Goal: Task Accomplishment & Management: Complete application form

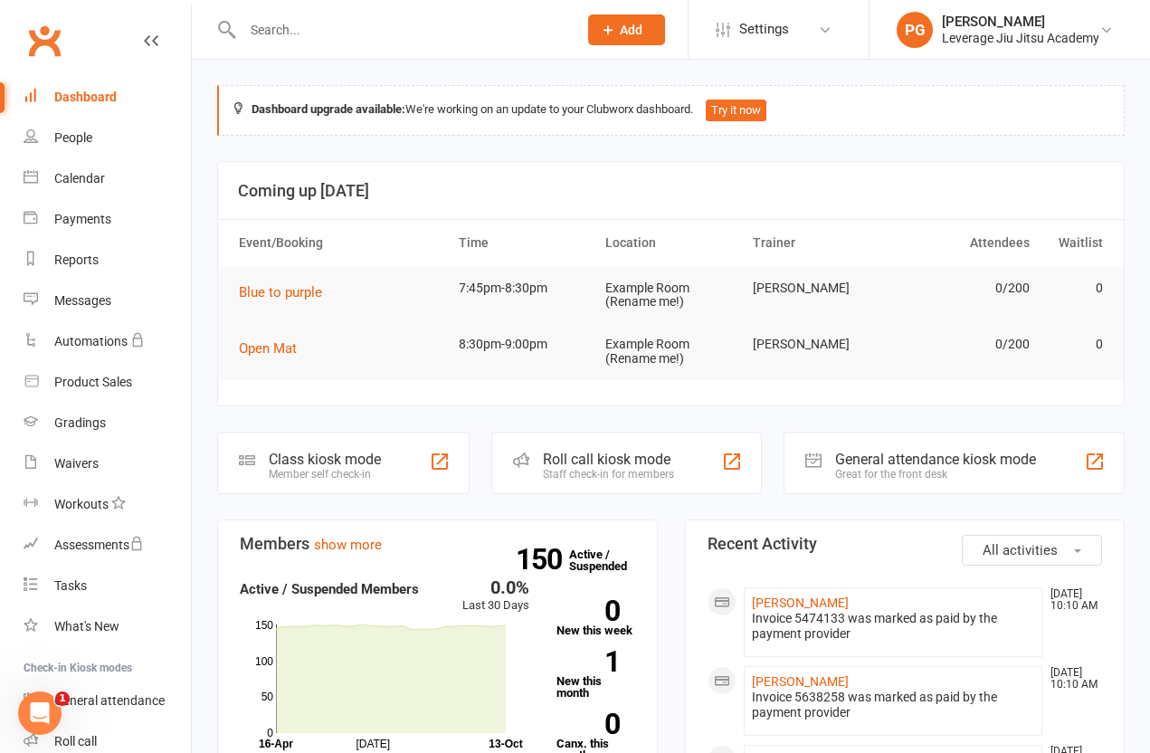
click at [122, 119] on link "People" at bounding box center [107, 138] width 167 height 41
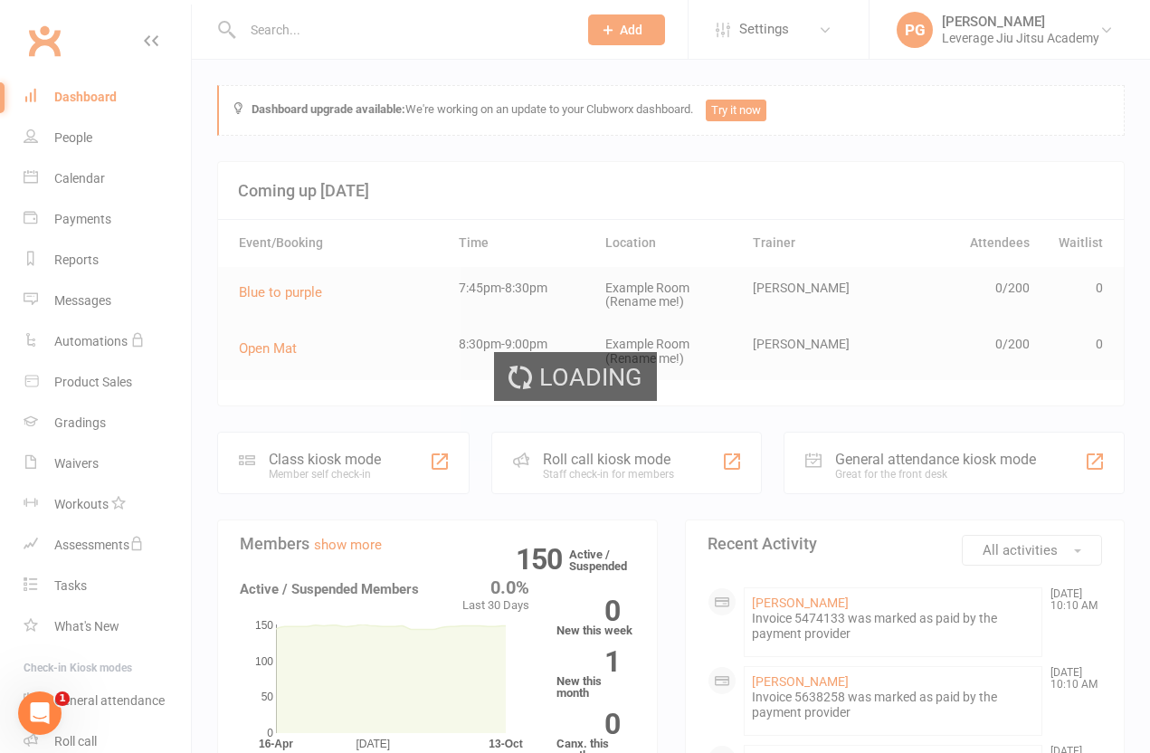
select select "100"
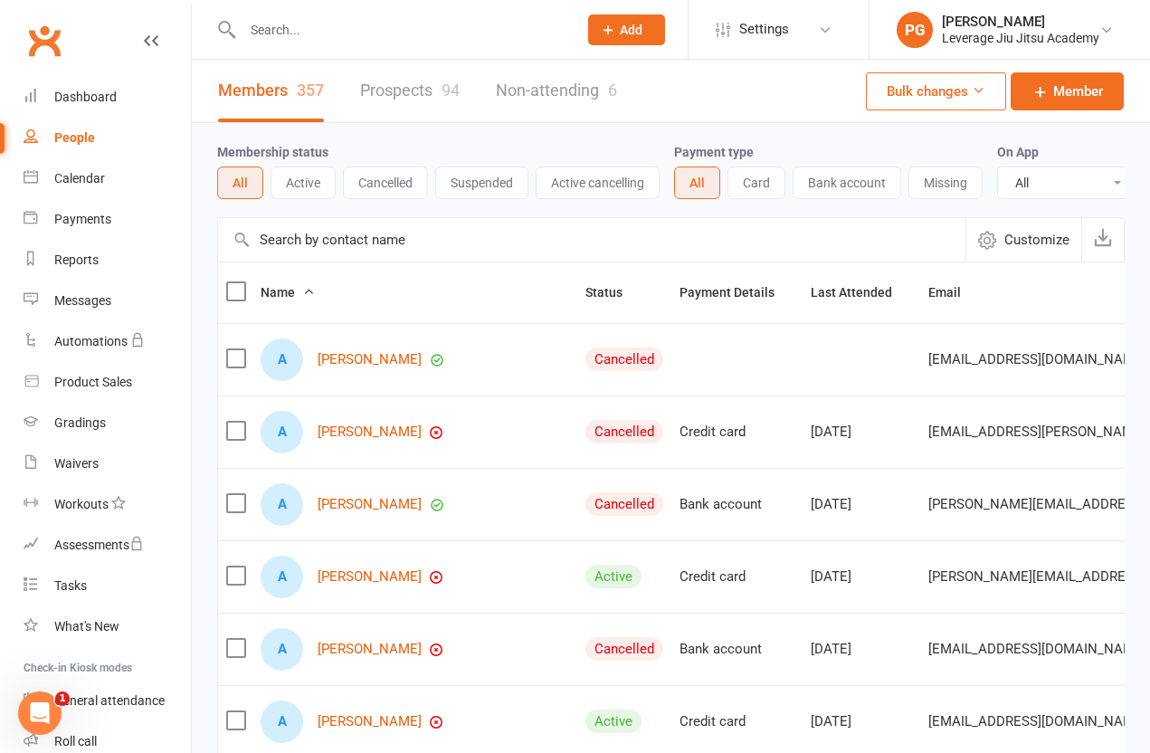
click at [1082, 104] on link "Member" at bounding box center [1067, 91] width 113 height 38
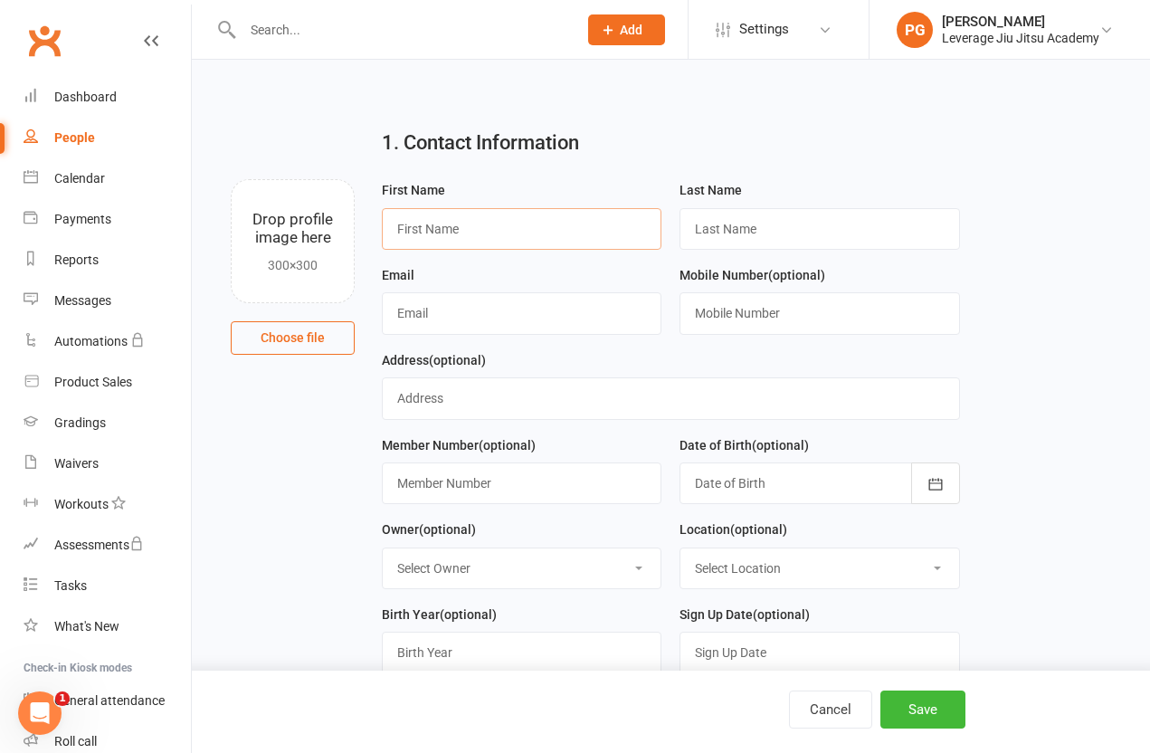
click at [574, 233] on input "text" at bounding box center [522, 229] width 280 height 42
type input "Jordan"
click at [828, 247] on input "text" at bounding box center [820, 229] width 280 height 42
type input "G"
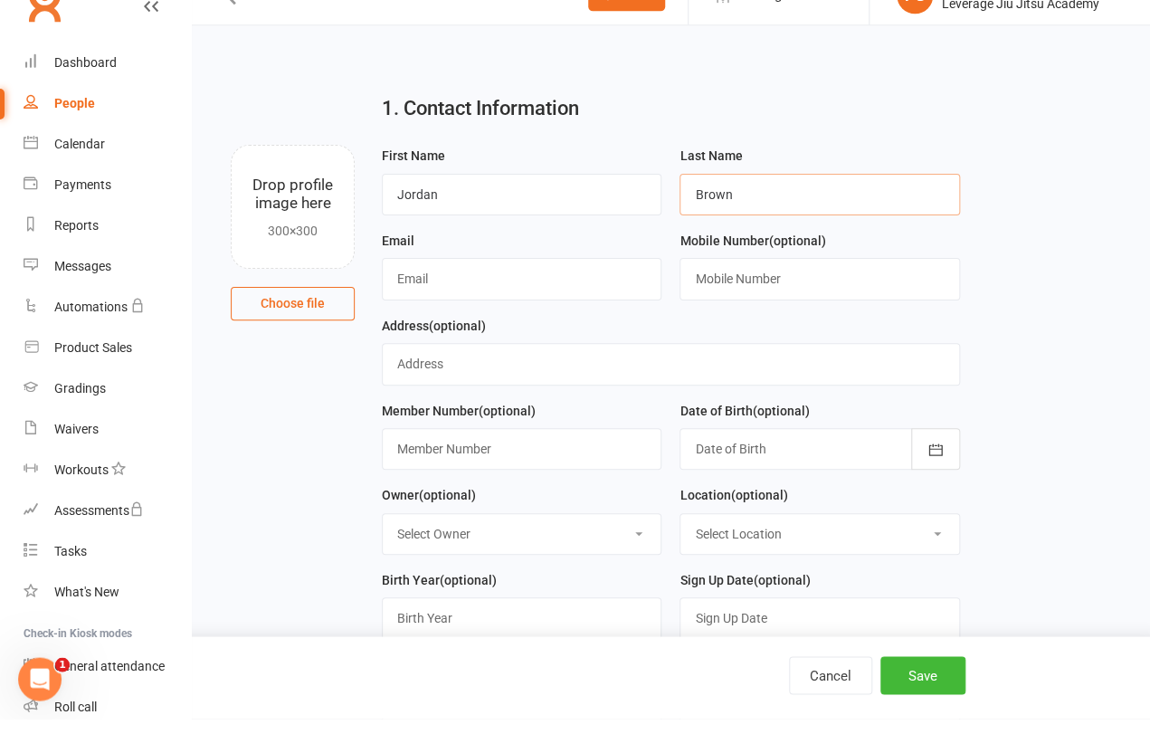
type input "Brown"
click at [539, 292] on input "text" at bounding box center [522, 313] width 280 height 42
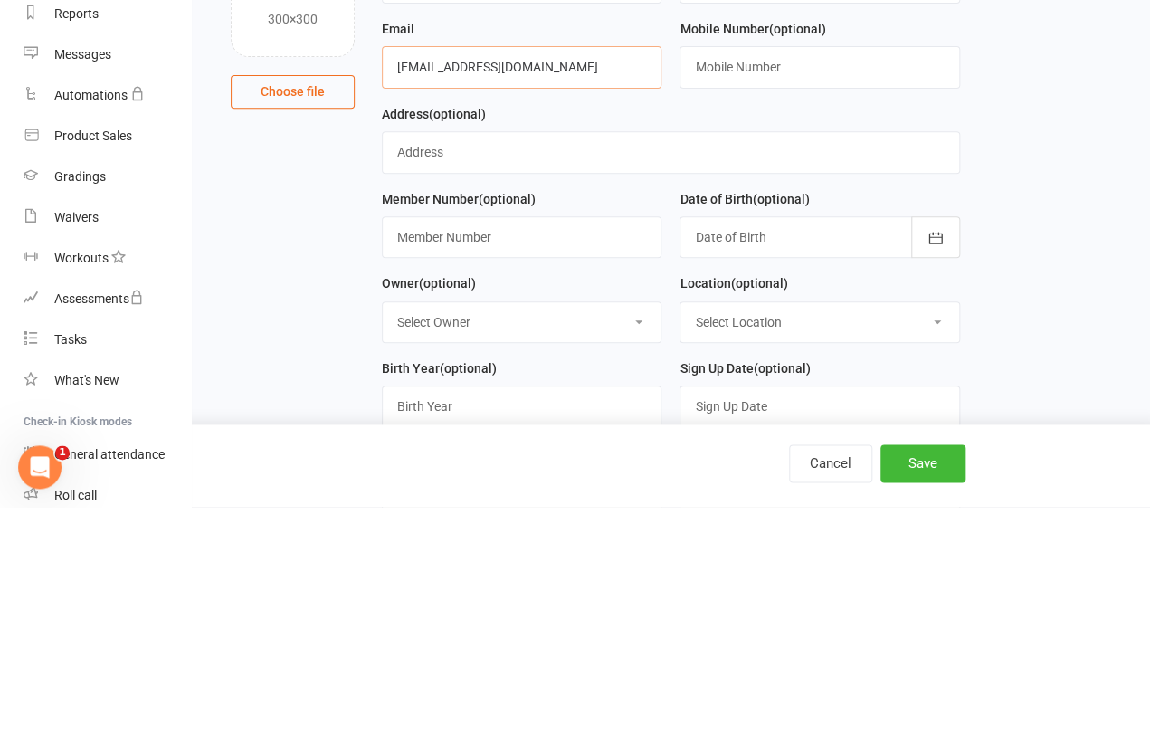
type input "[EMAIL_ADDRESS][DOMAIN_NAME]"
click at [941, 475] on icon "button" at bounding box center [936, 484] width 18 height 18
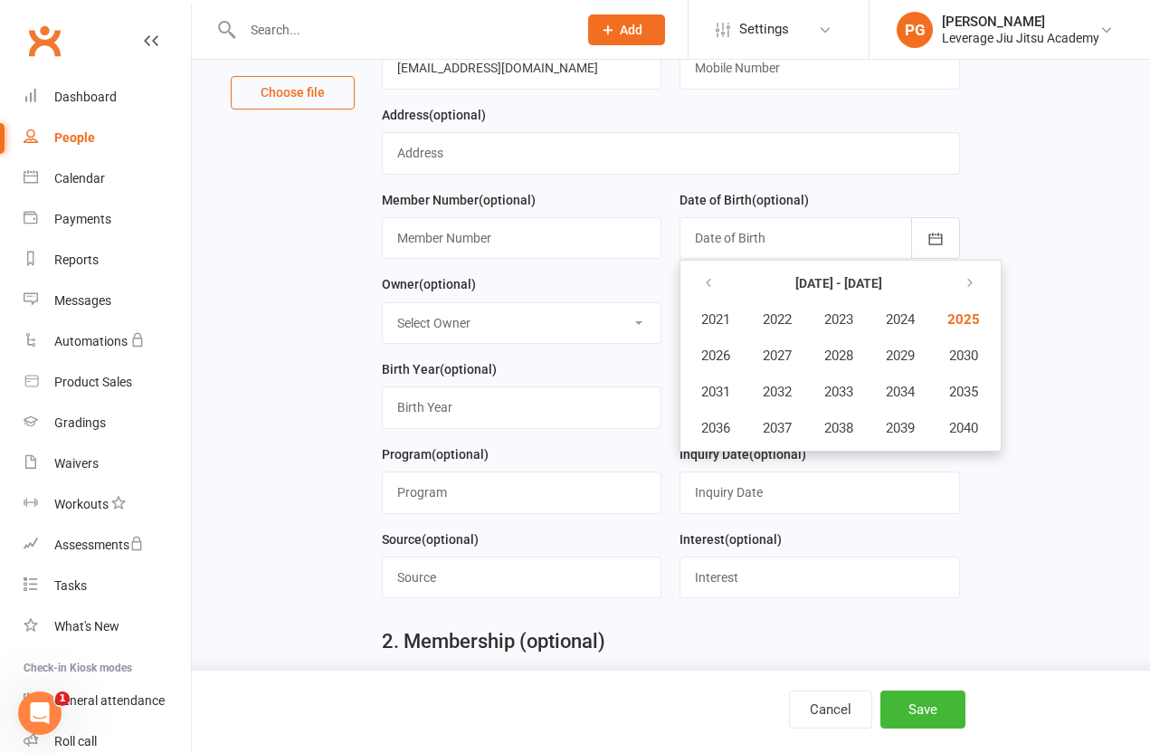
click at [1042, 565] on main "1. Contact Information Drop profile image here 300×300 Choose file First Name […" at bounding box center [671, 553] width 908 height 1369
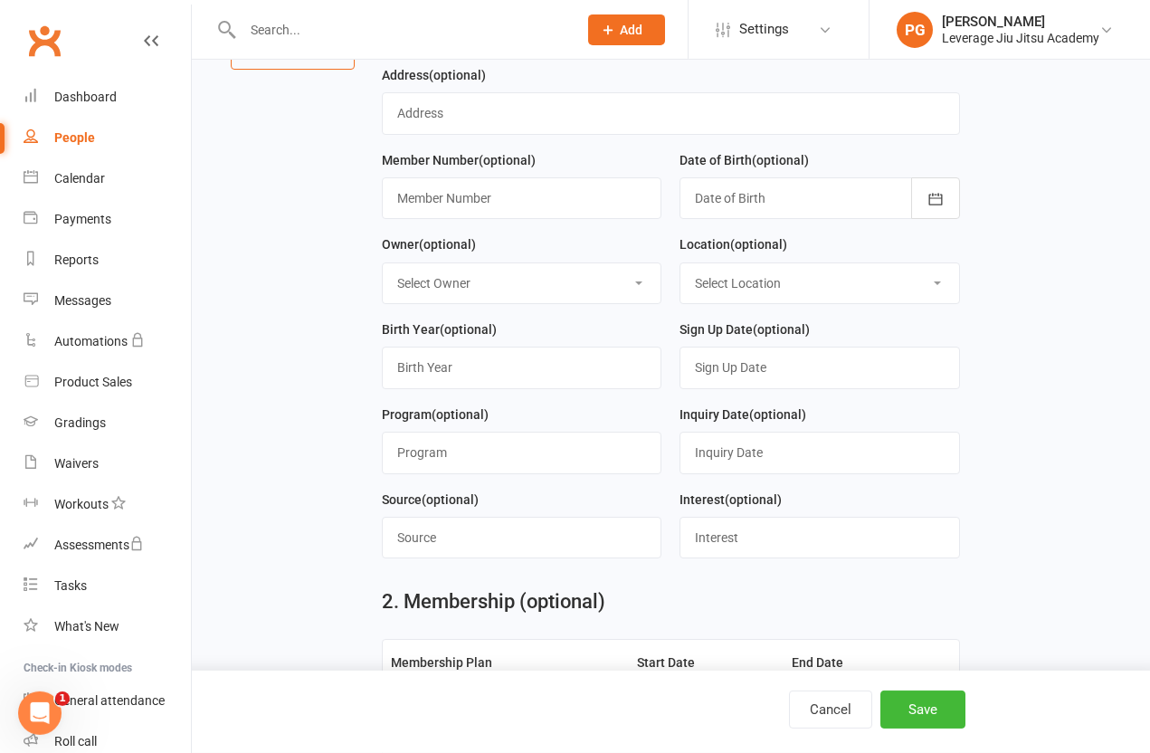
scroll to position [288, 0]
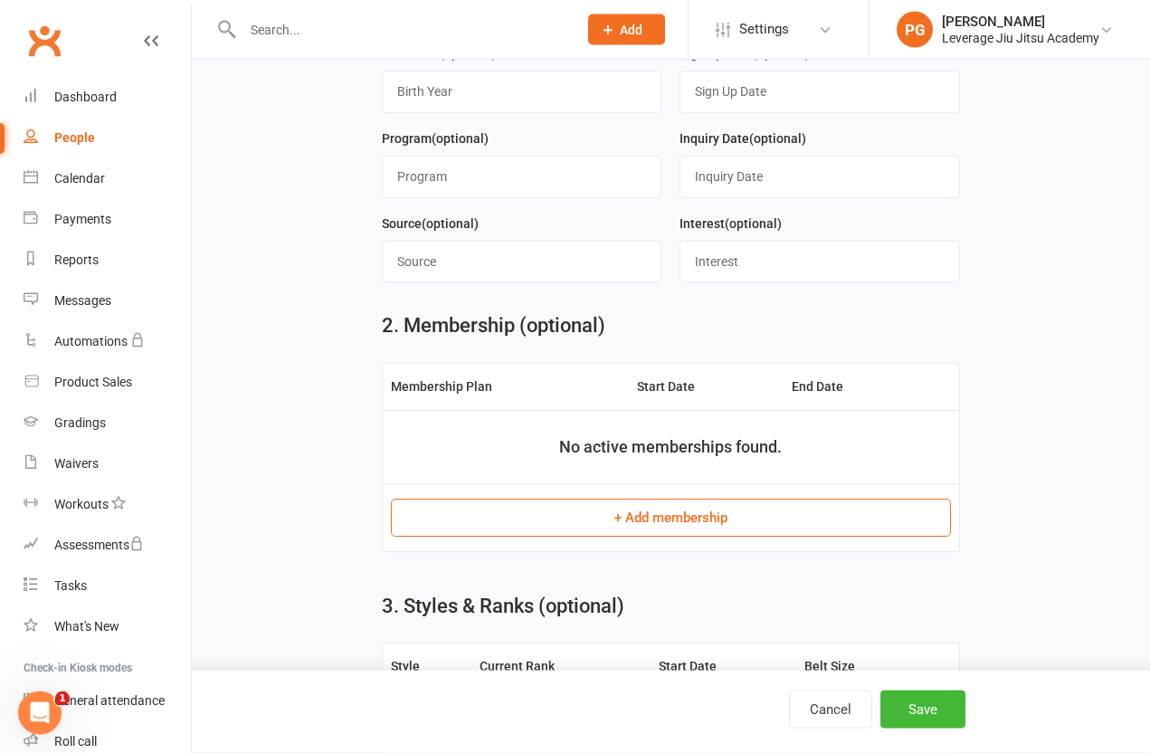
click at [818, 520] on button "+ Add membership" at bounding box center [671, 518] width 560 height 38
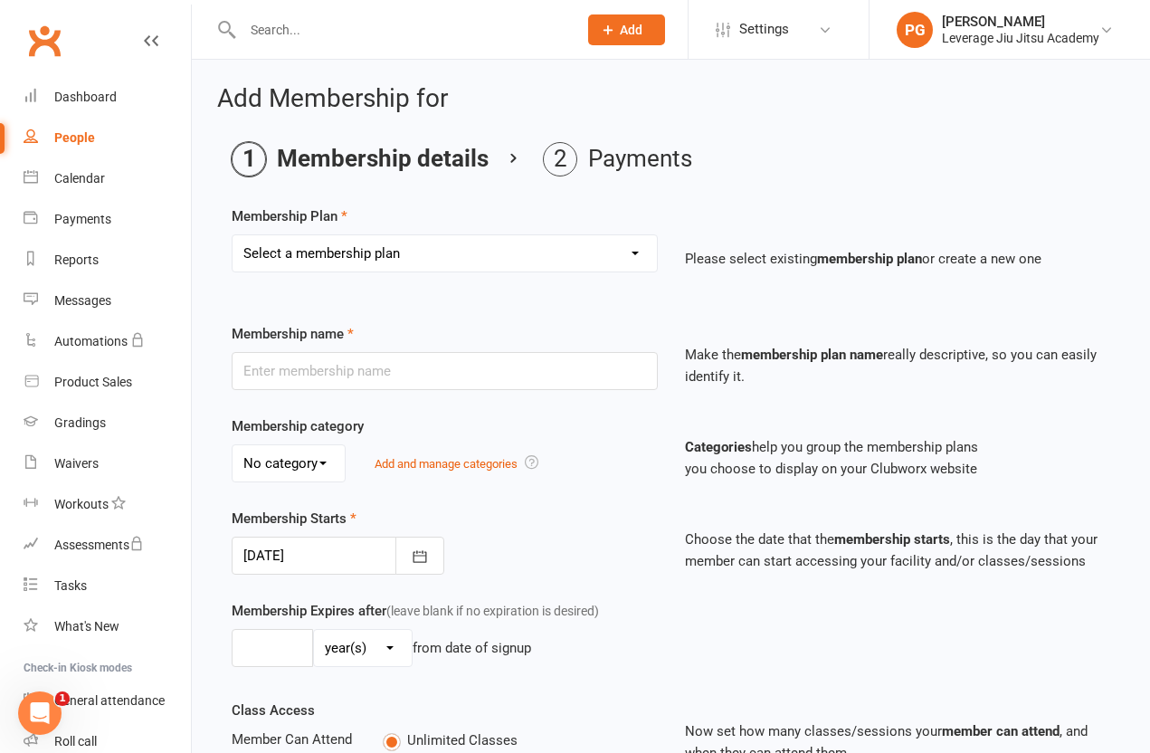
click at [646, 240] on select "Select a membership plan Create new Membership Plan Level 1 LEVEL 2 LEVEL 3 LEV…" at bounding box center [445, 253] width 424 height 36
select select "3"
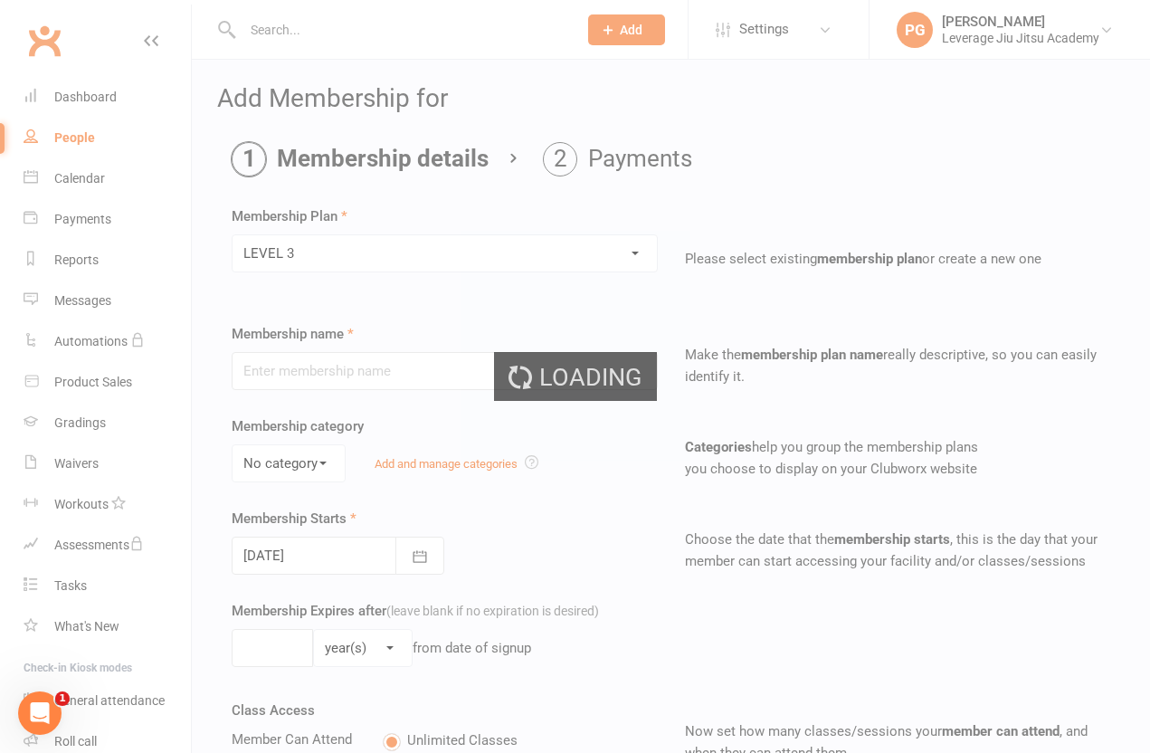
type input "LEVEL 3"
type input "0"
type input "6"
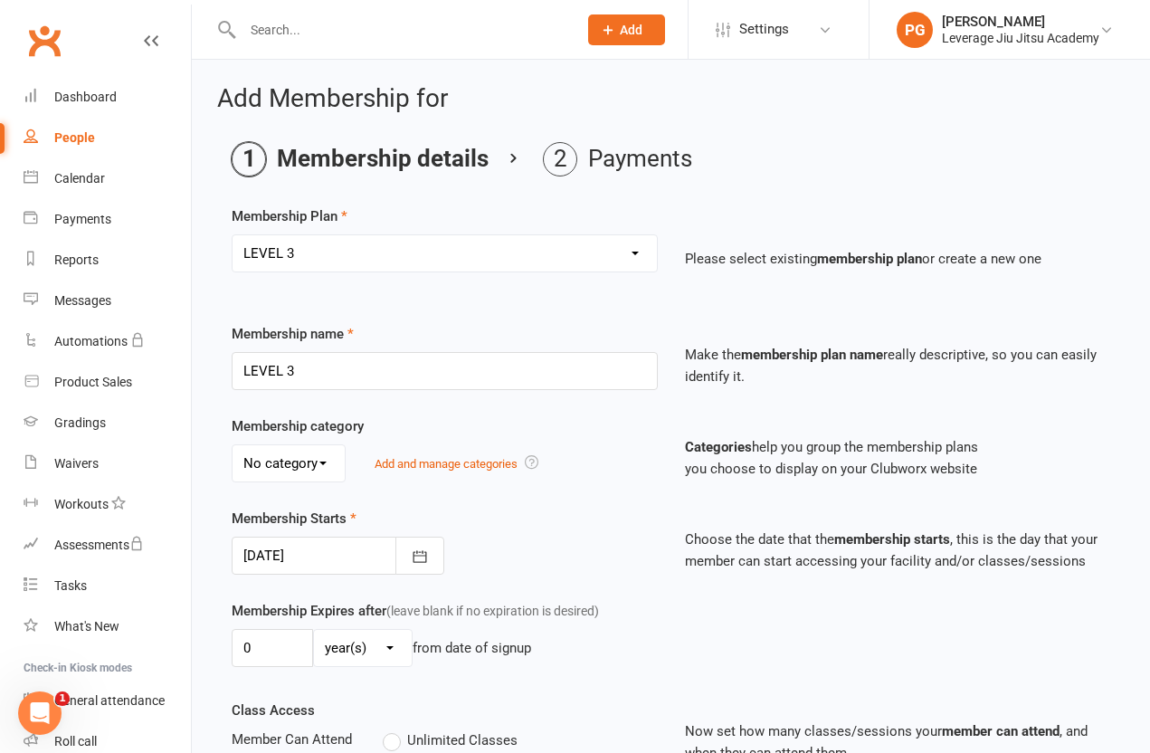
click at [583, 236] on select "Select a membership plan Create new Membership Plan Level 1 LEVEL 2 LEVEL 3 LEV…" at bounding box center [445, 253] width 424 height 36
select select "1"
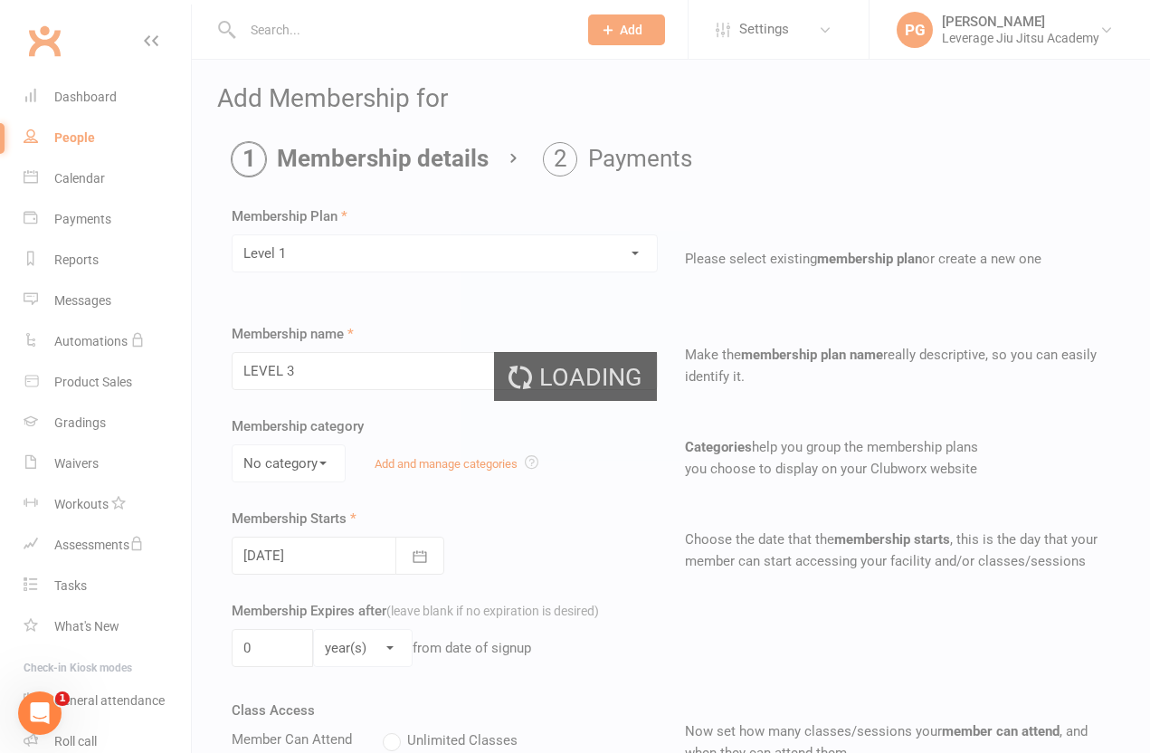
type input "Level 1"
type input "2"
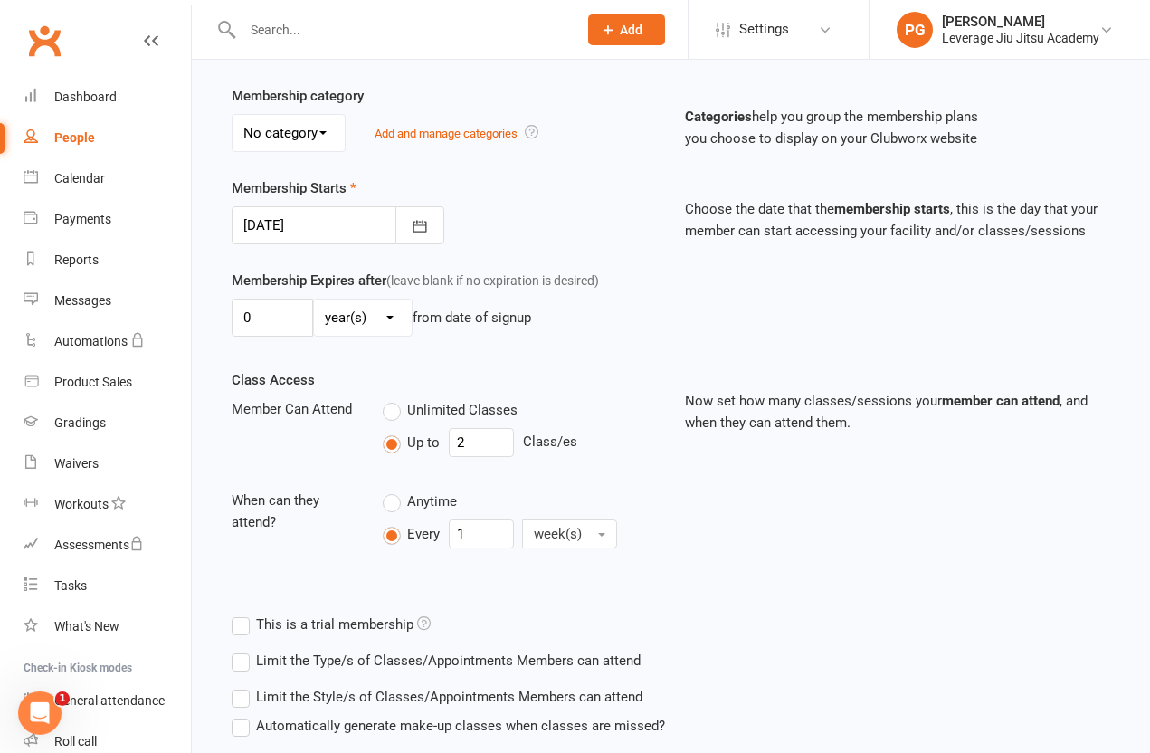
scroll to position [332, 0]
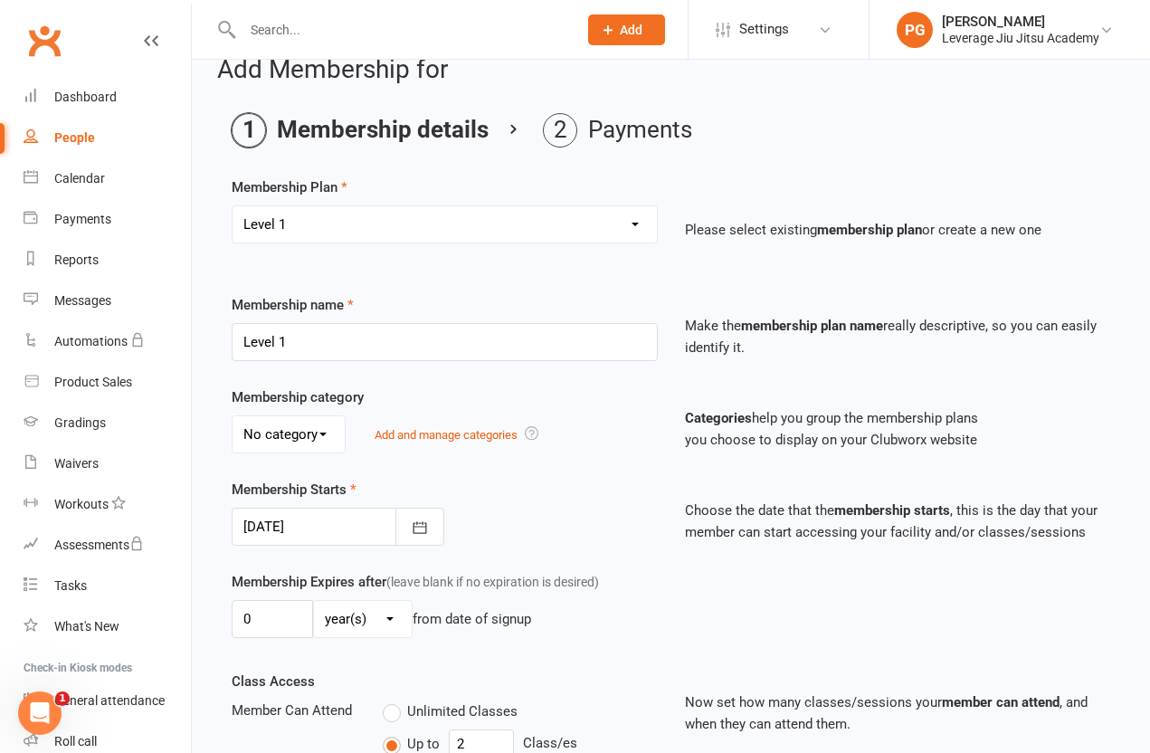
click at [630, 210] on select "Select a membership plan Create new Membership Plan Level 1 LEVEL 2 LEVEL 3 LEV…" at bounding box center [445, 224] width 424 height 36
select select "2"
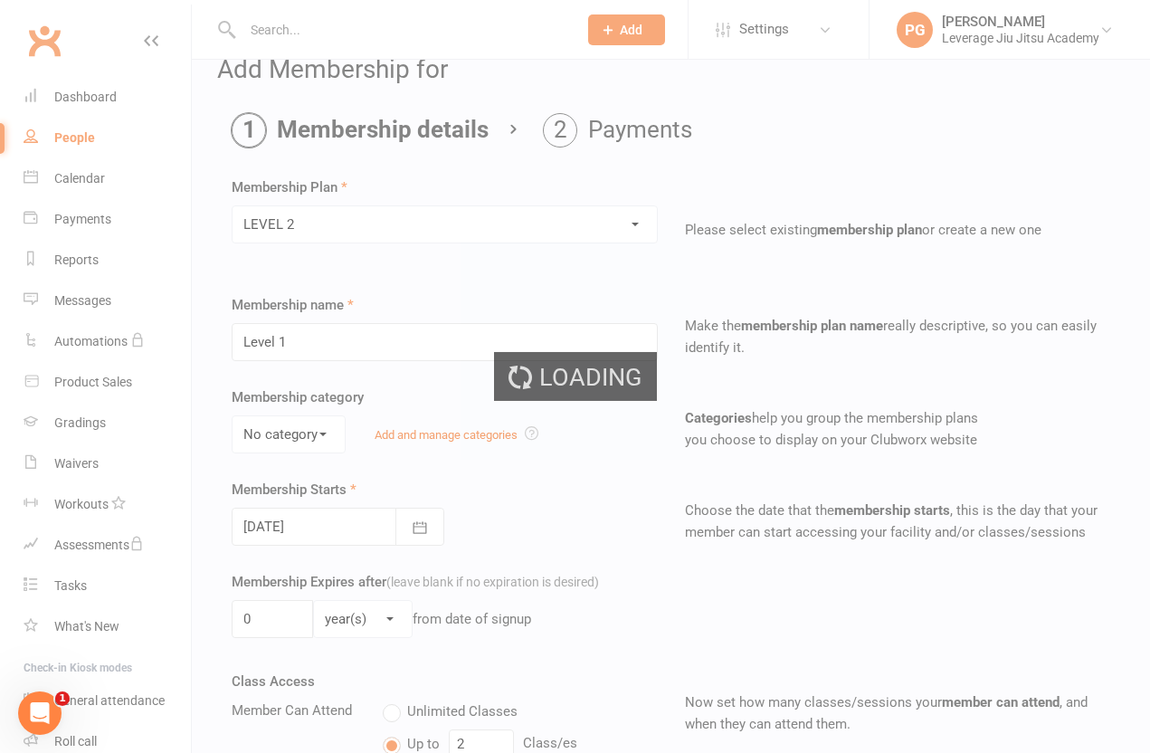
type input "LEVEL 2"
select select "0"
type input "4"
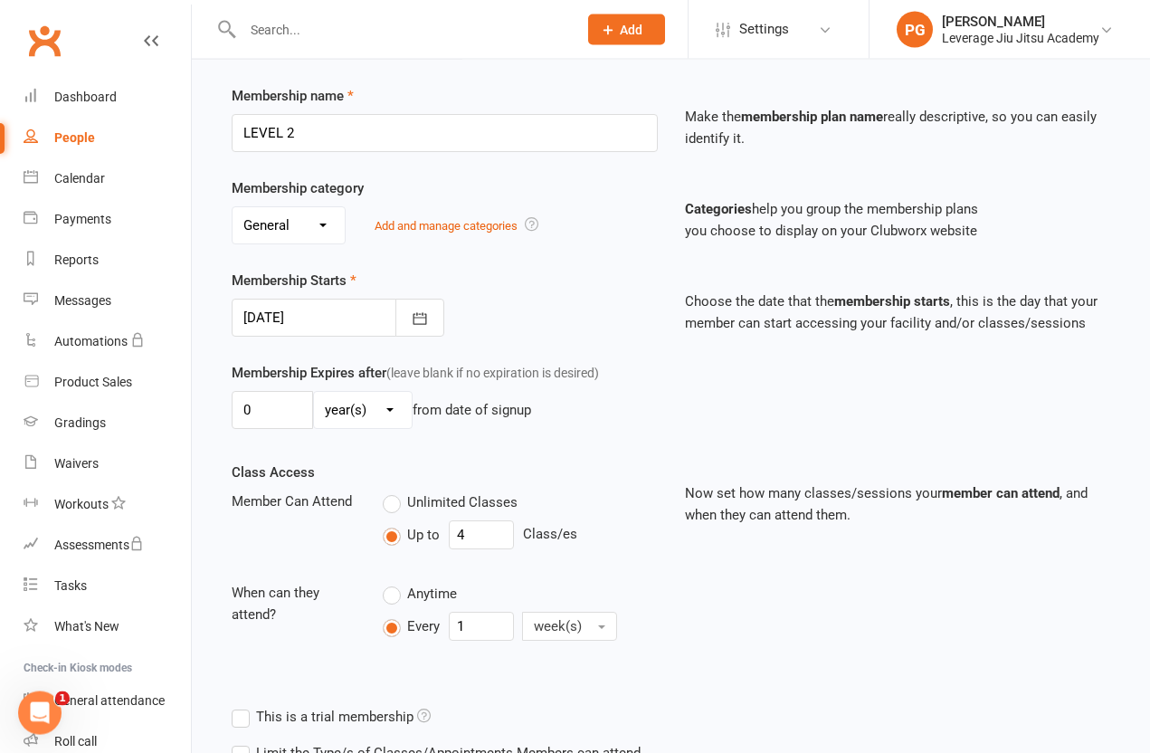
scroll to position [227, 0]
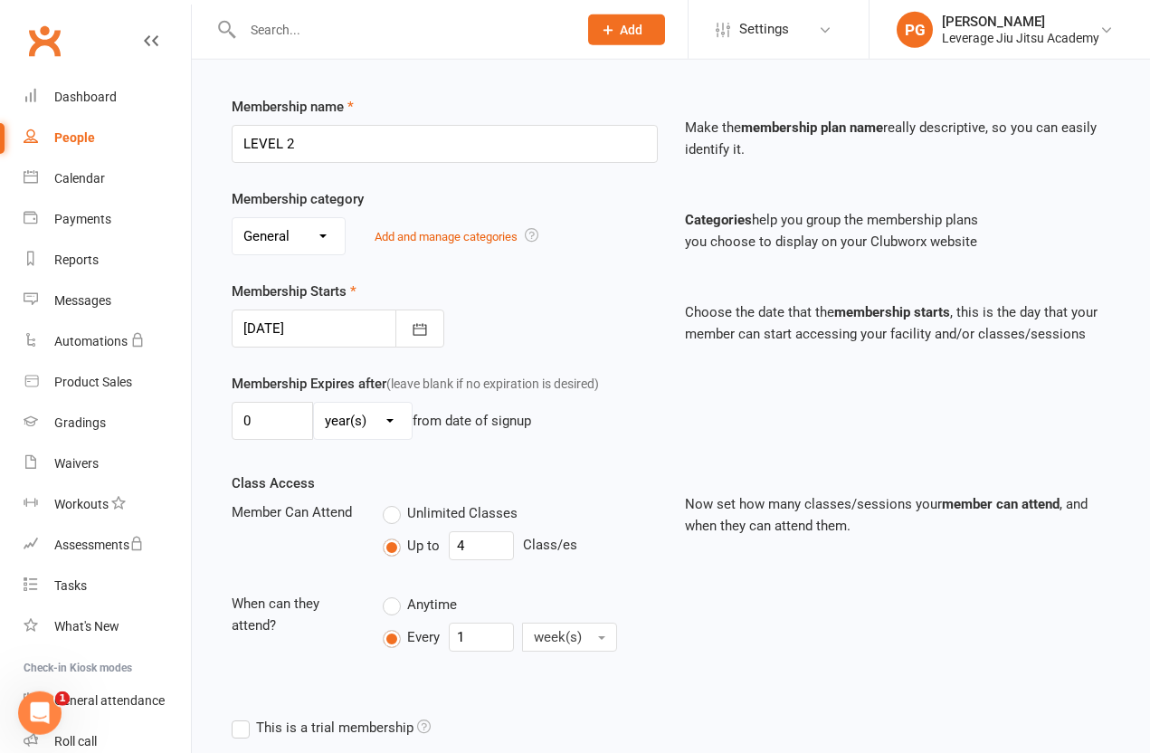
click at [430, 333] on button "button" at bounding box center [419, 329] width 49 height 38
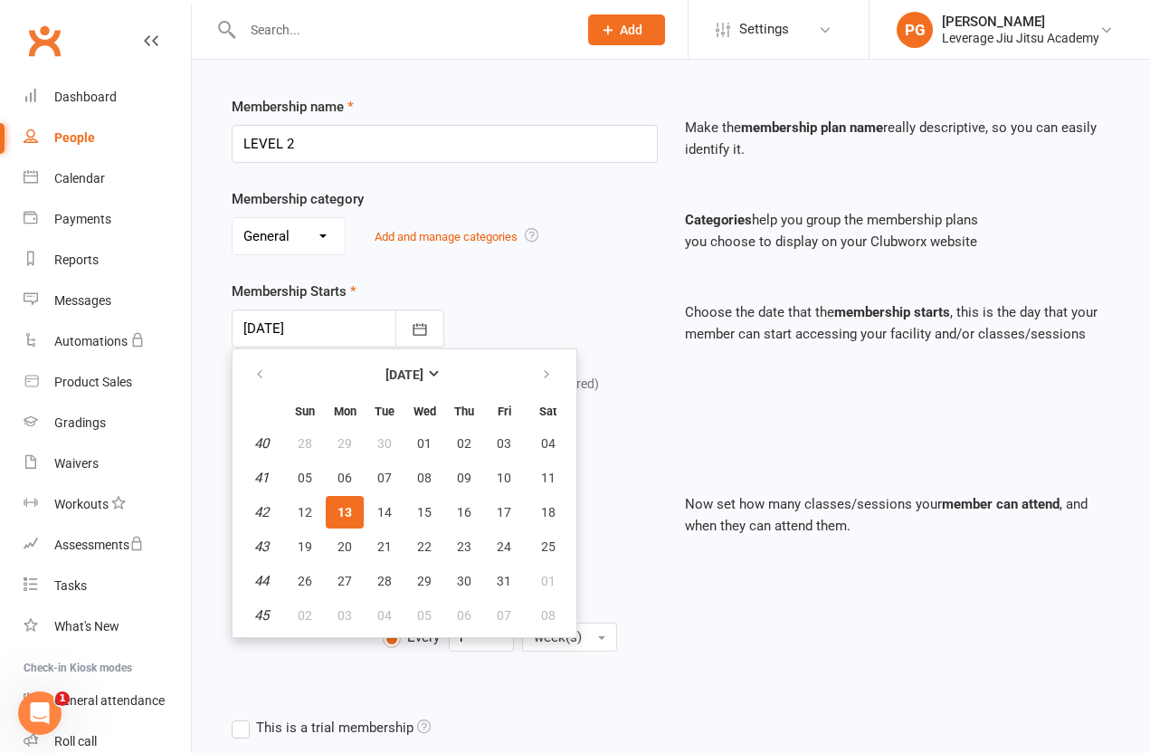
click at [424, 314] on button "button" at bounding box center [419, 329] width 49 height 38
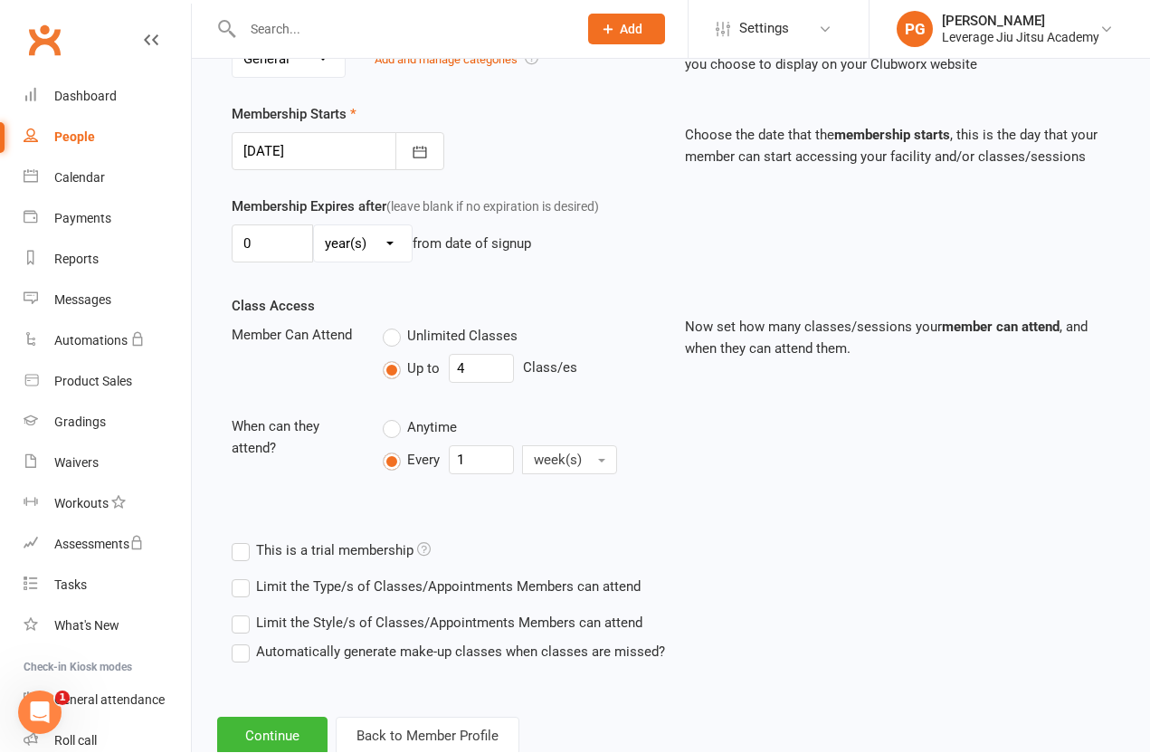
scroll to position [404, 0]
click at [306, 747] on button "Continue" at bounding box center [272, 737] width 110 height 38
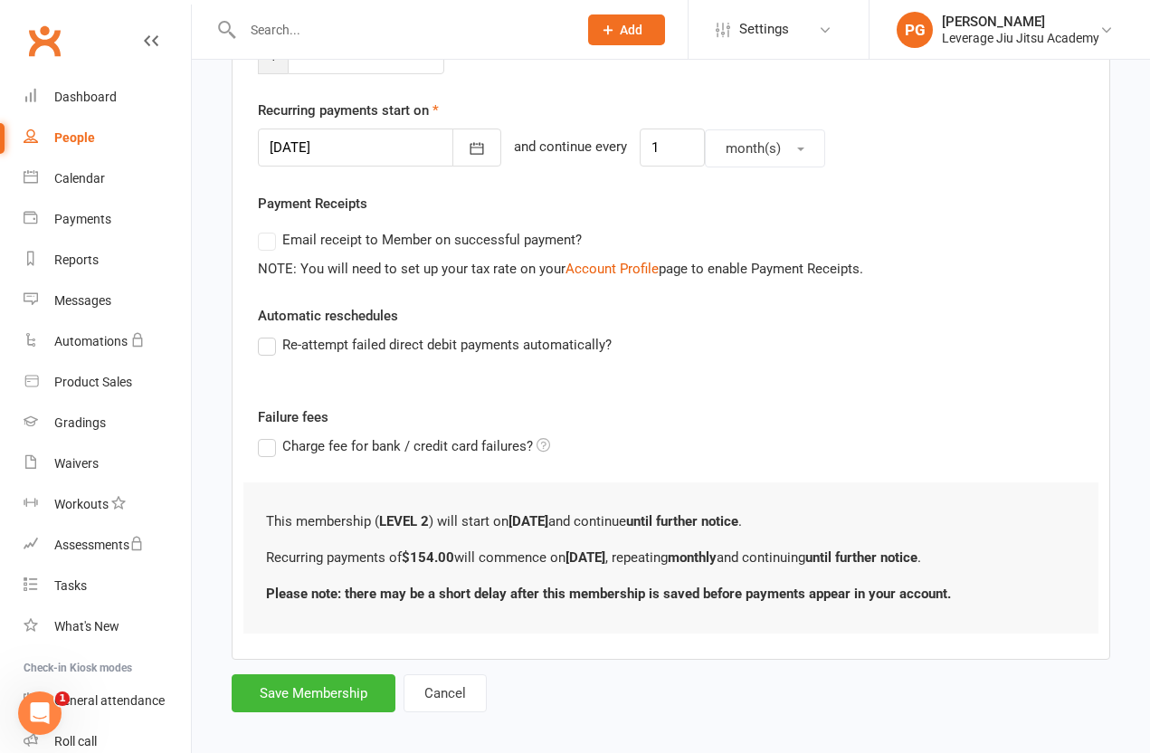
scroll to position [0, 0]
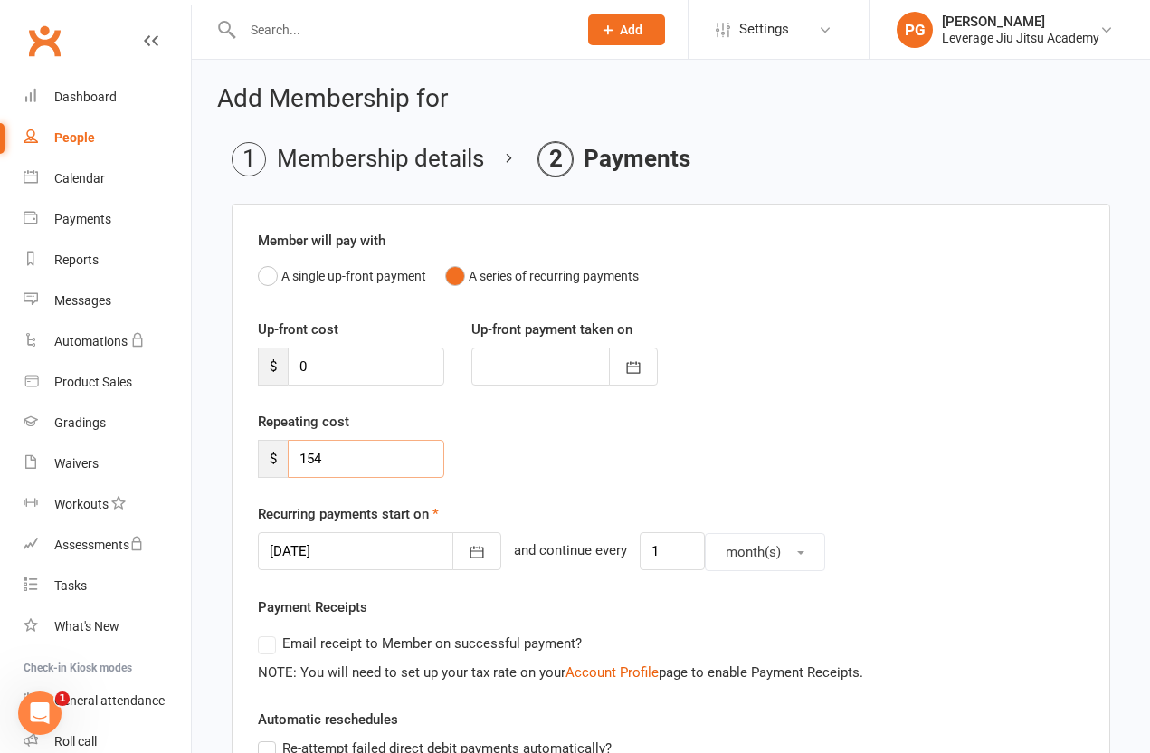
click at [372, 470] on input "154" at bounding box center [366, 459] width 157 height 38
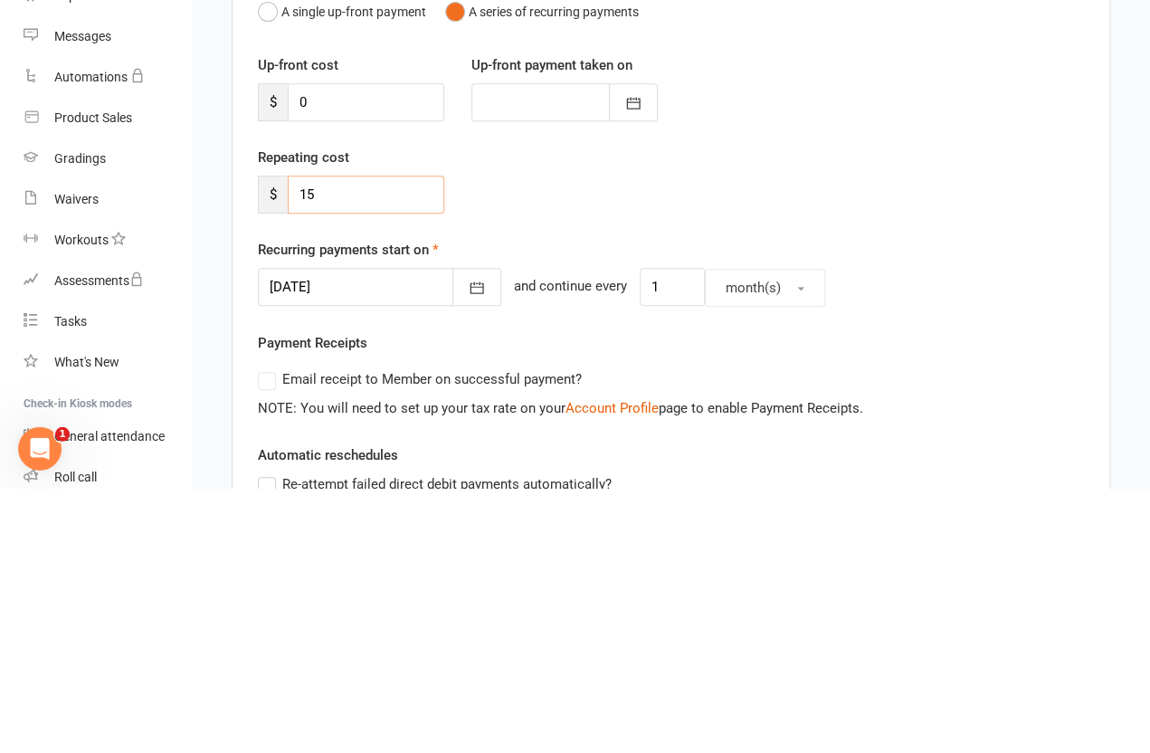
type input "1"
type input "38.5"
click at [916, 503] on div "Recurring payments start on [DATE] [DATE] Sun Mon Tue Wed Thu Fri Sat 40 28 29 …" at bounding box center [671, 537] width 826 height 68
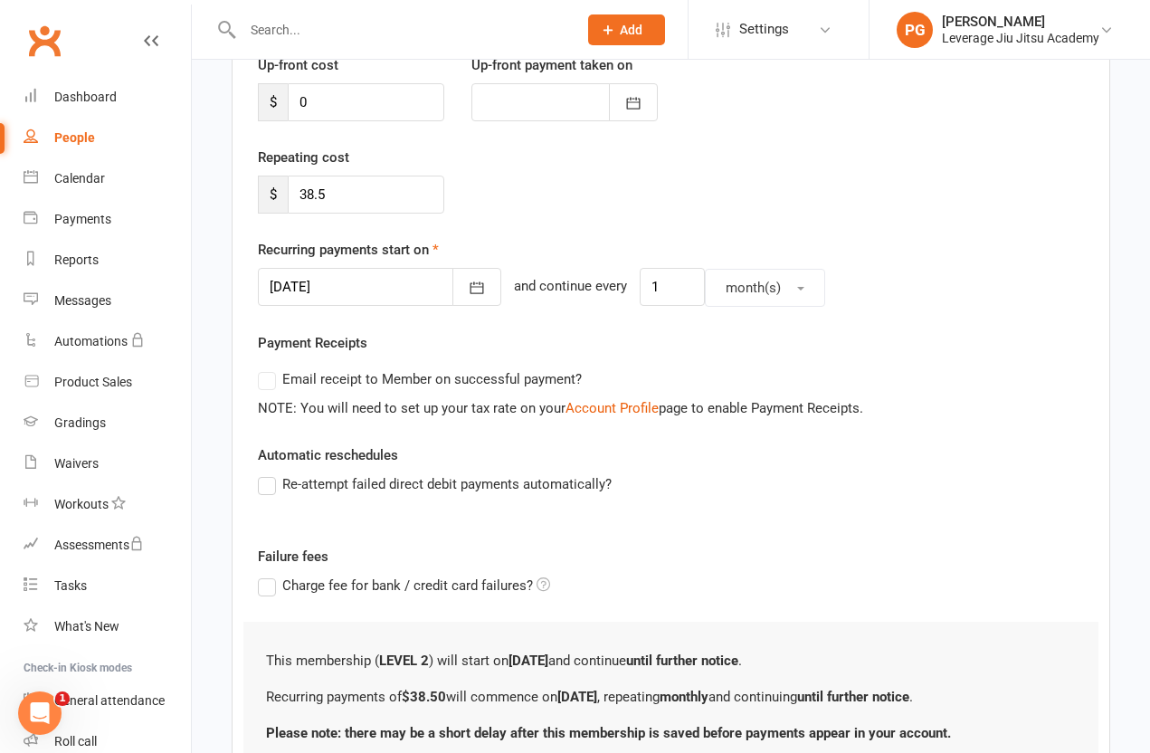
click at [462, 287] on button "button" at bounding box center [477, 287] width 49 height 38
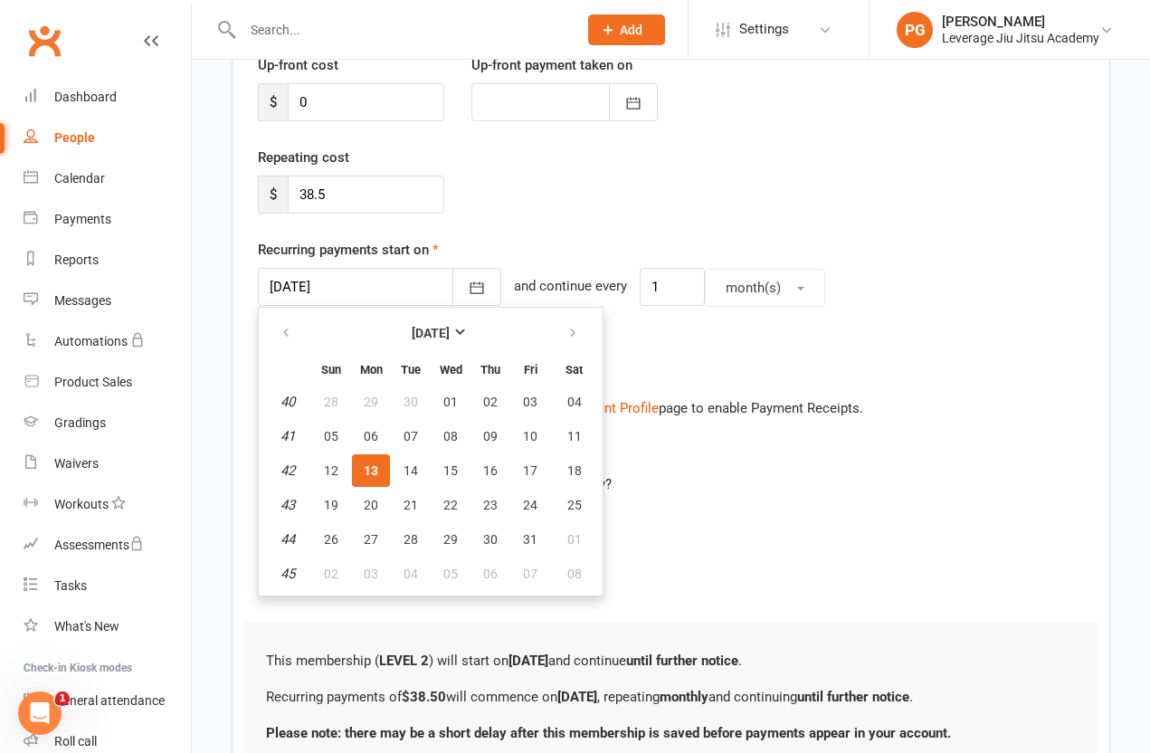
click at [537, 461] on button "17" at bounding box center [530, 470] width 38 height 33
type input "[DATE]"
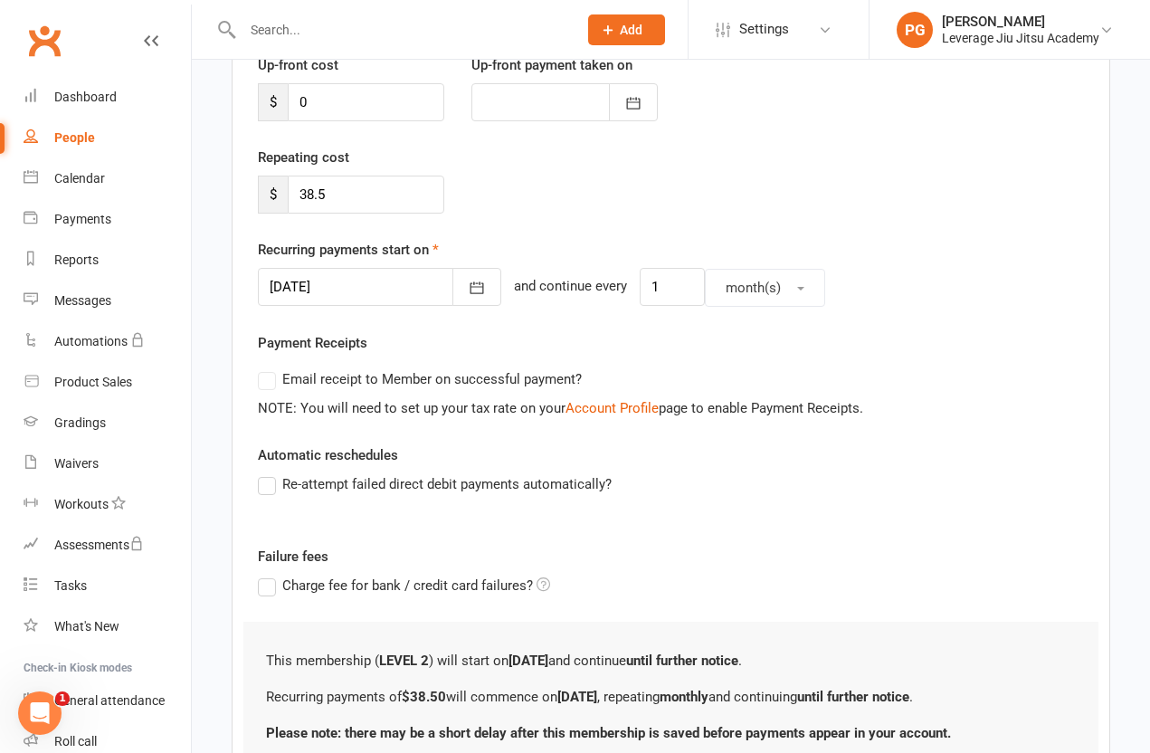
click at [739, 281] on span "month(s)" at bounding box center [753, 288] width 55 height 16
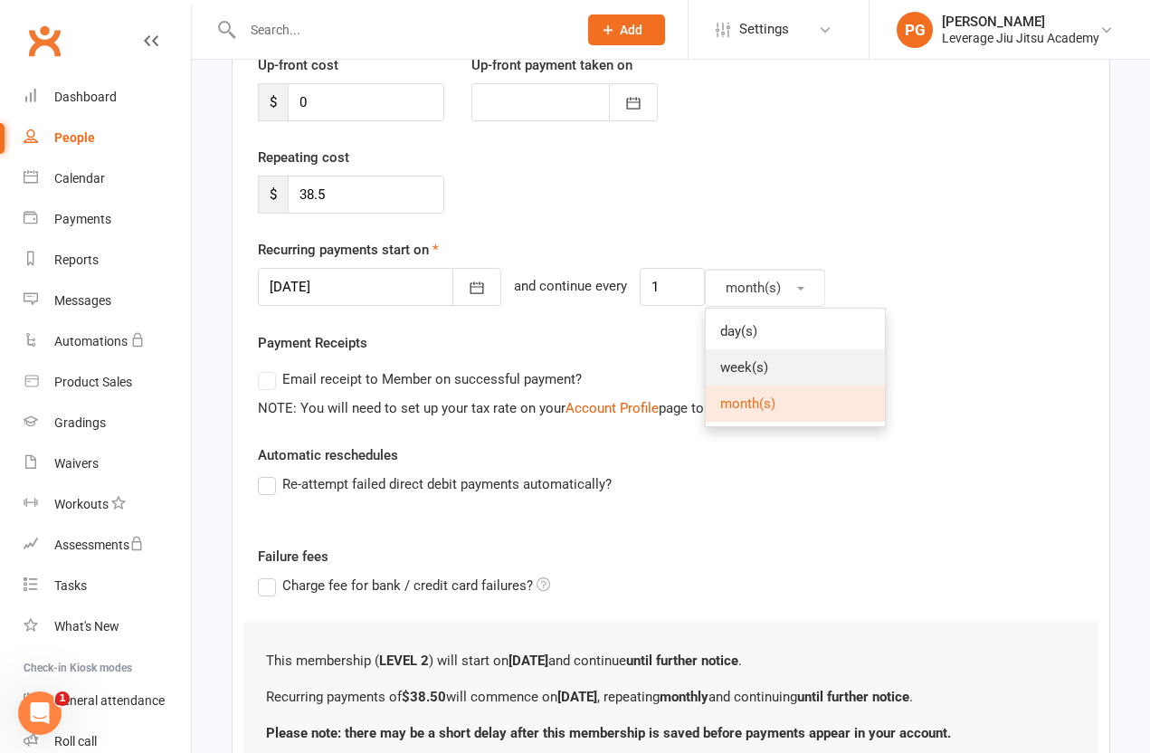
click at [774, 364] on link "week(s)" at bounding box center [795, 367] width 179 height 36
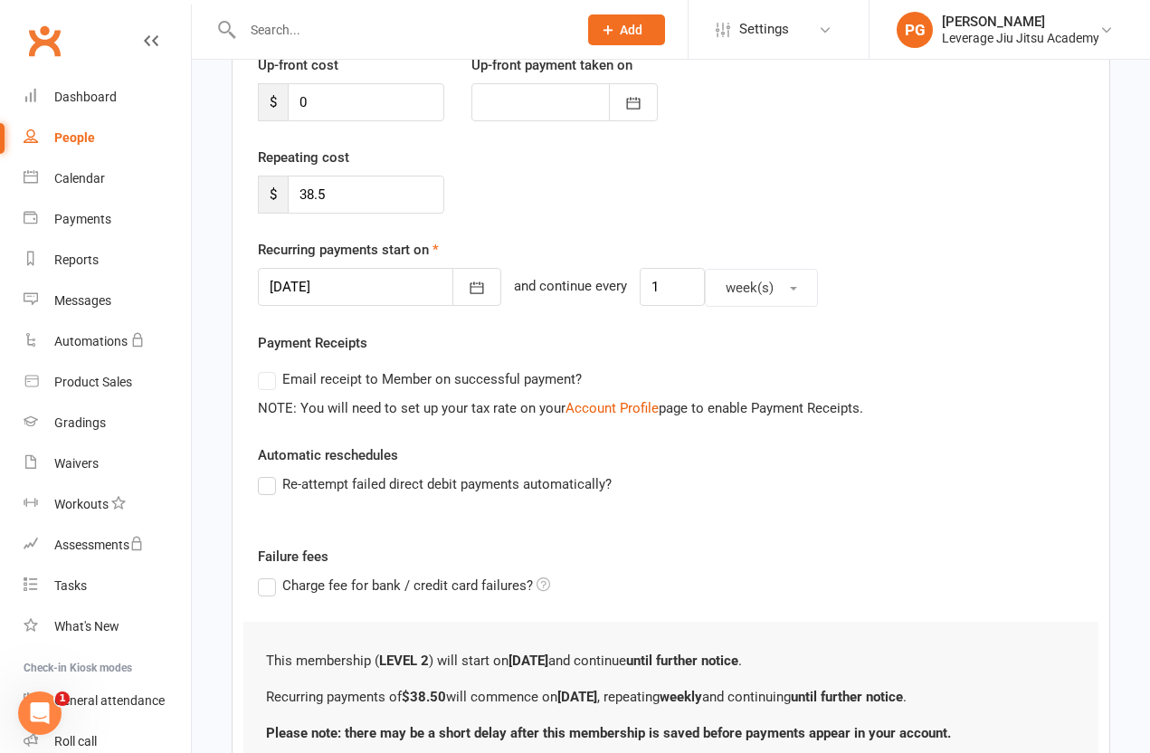
click at [867, 502] on div "Re-attempt failed direct debit payments automatically?" at bounding box center [670, 496] width 853 height 47
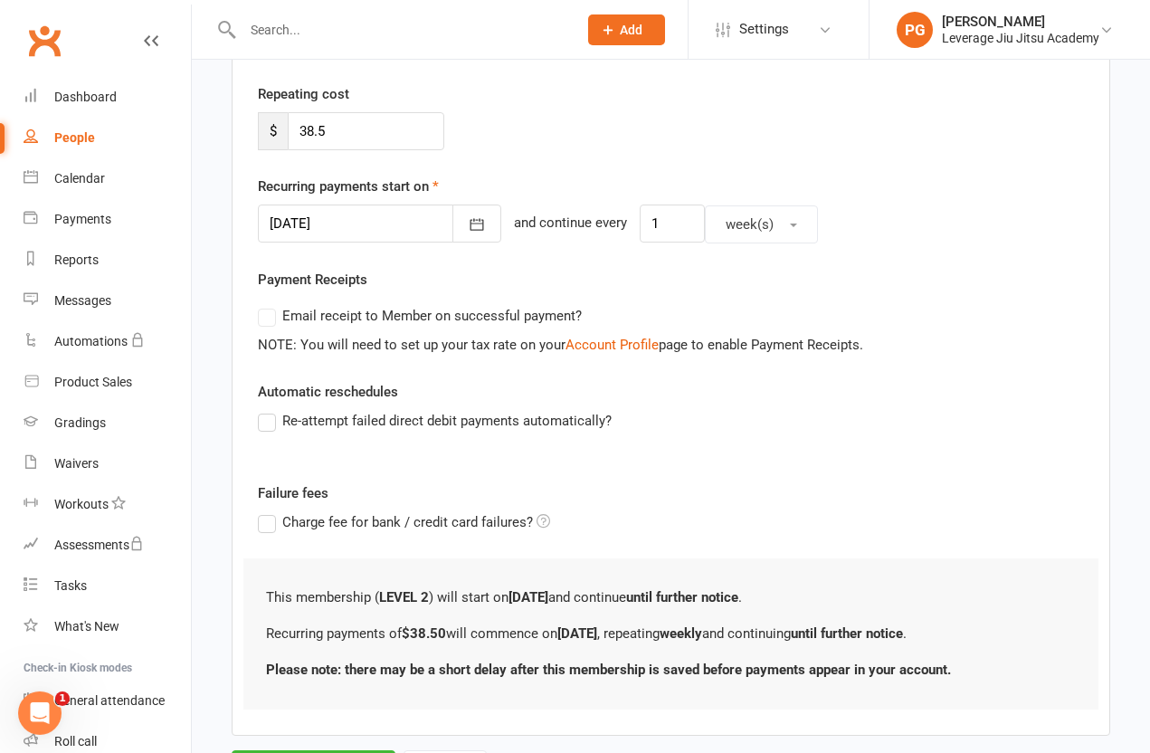
scroll to position [364, 0]
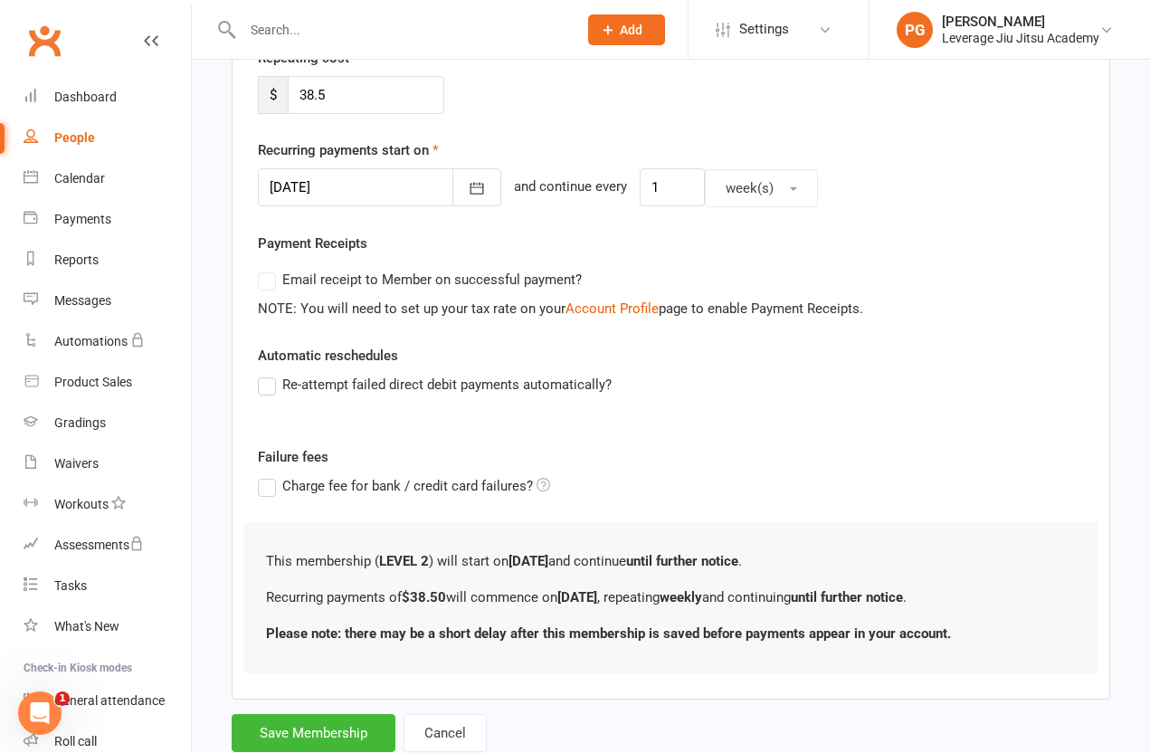
click at [336, 748] on button "Save Membership" at bounding box center [314, 733] width 164 height 38
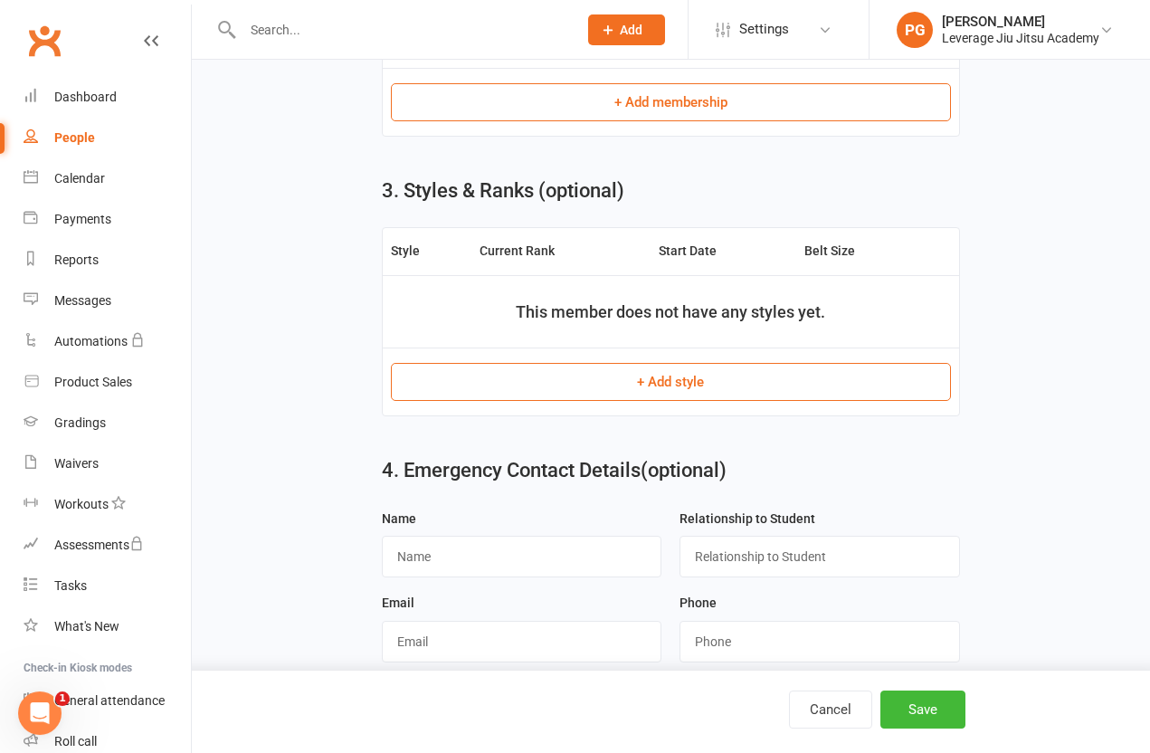
scroll to position [1024, 0]
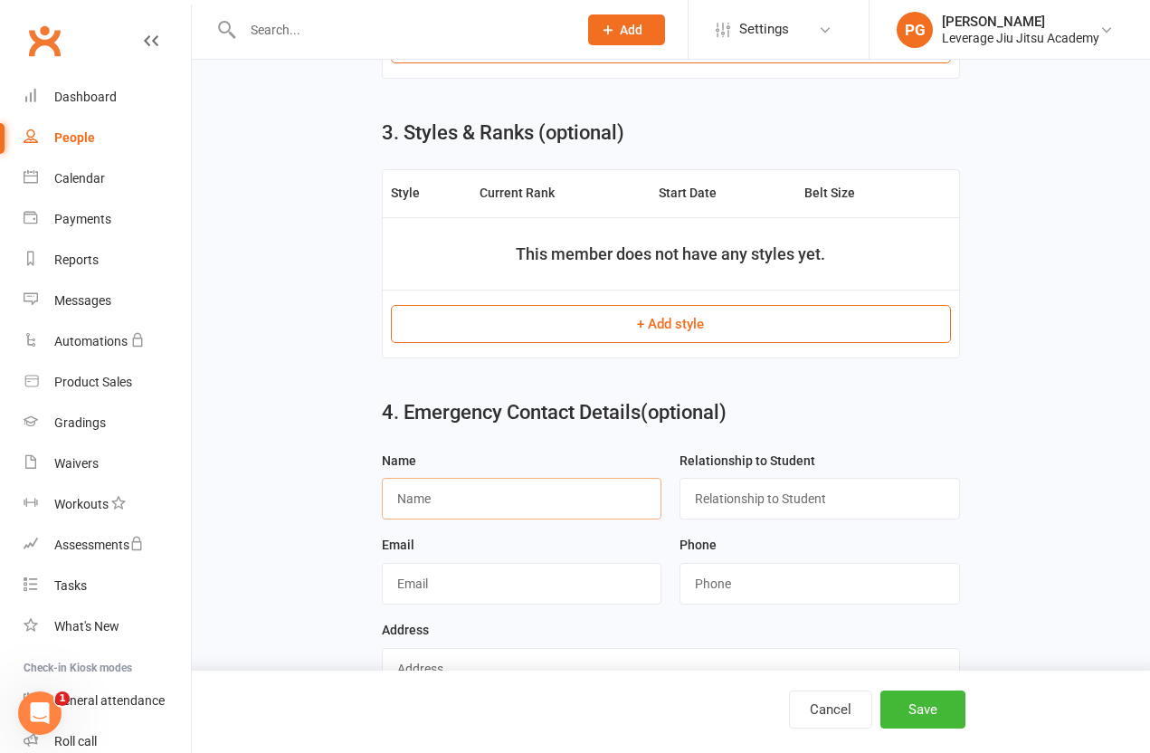
click at [532, 489] on input "text" at bounding box center [522, 499] width 280 height 42
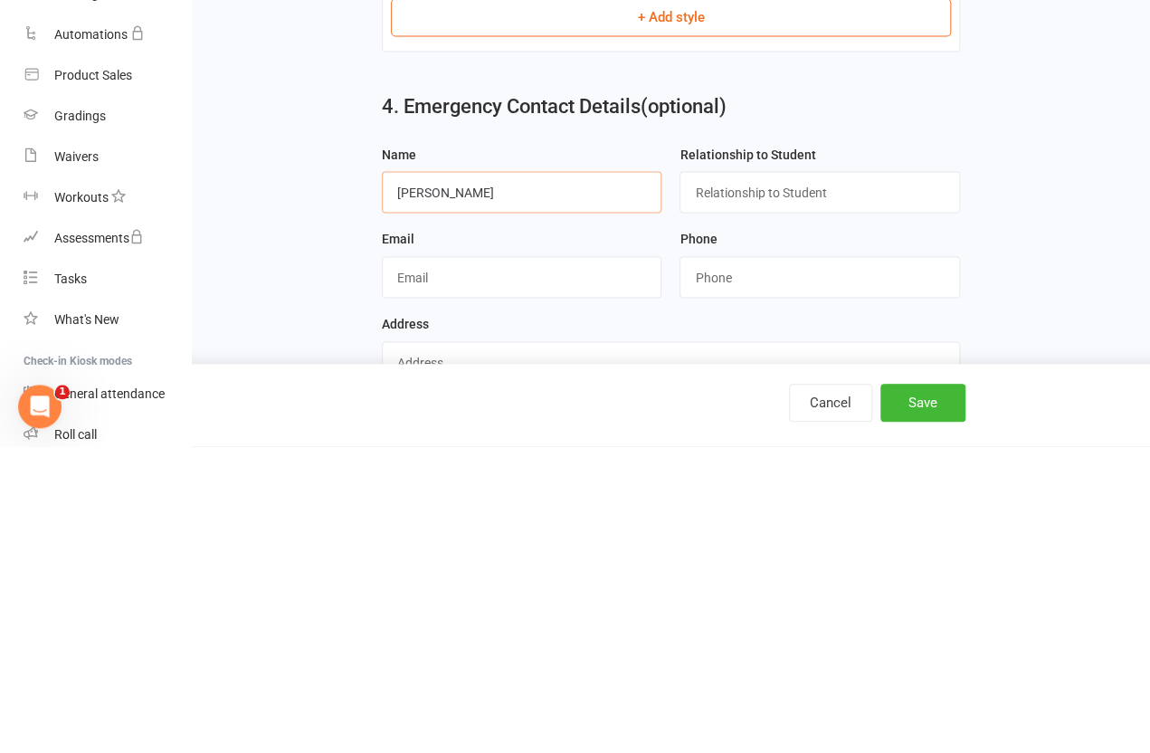
type input "[PERSON_NAME]"
click at [850, 478] on input "text" at bounding box center [820, 499] width 280 height 42
type input "Wife"
click at [819, 563] on input "string" at bounding box center [820, 584] width 280 height 42
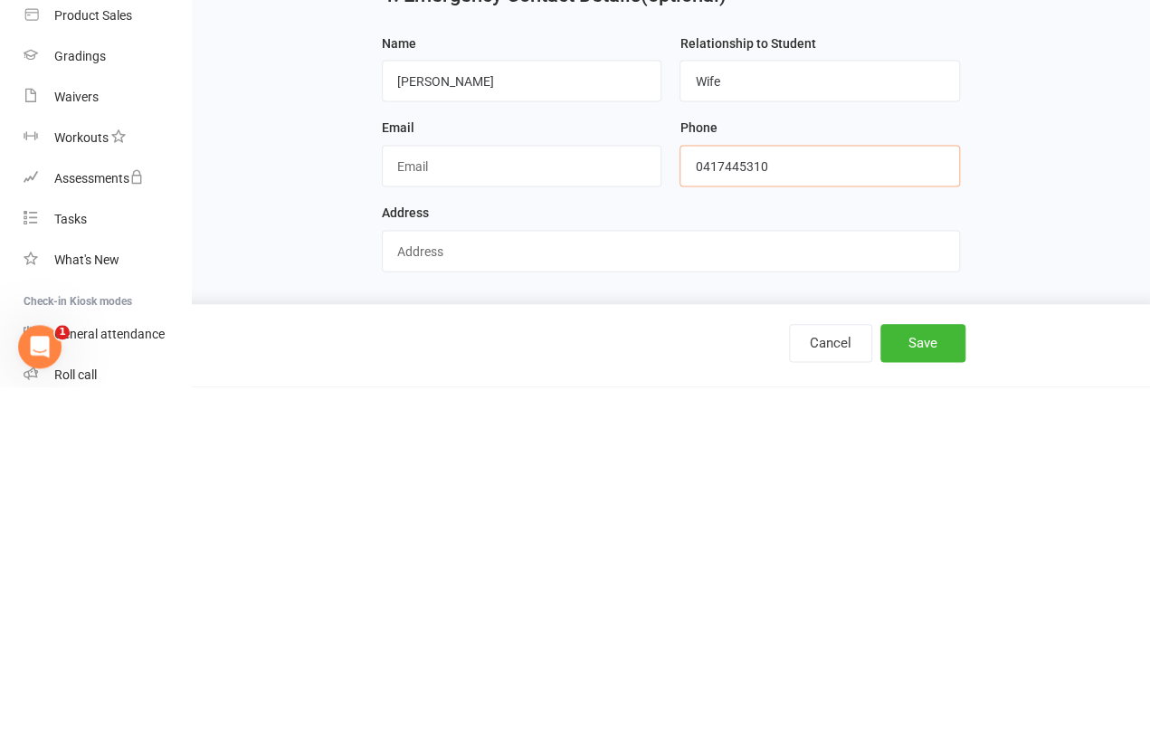
type input "0417445310"
click at [936, 691] on button "Save" at bounding box center [923, 710] width 85 height 38
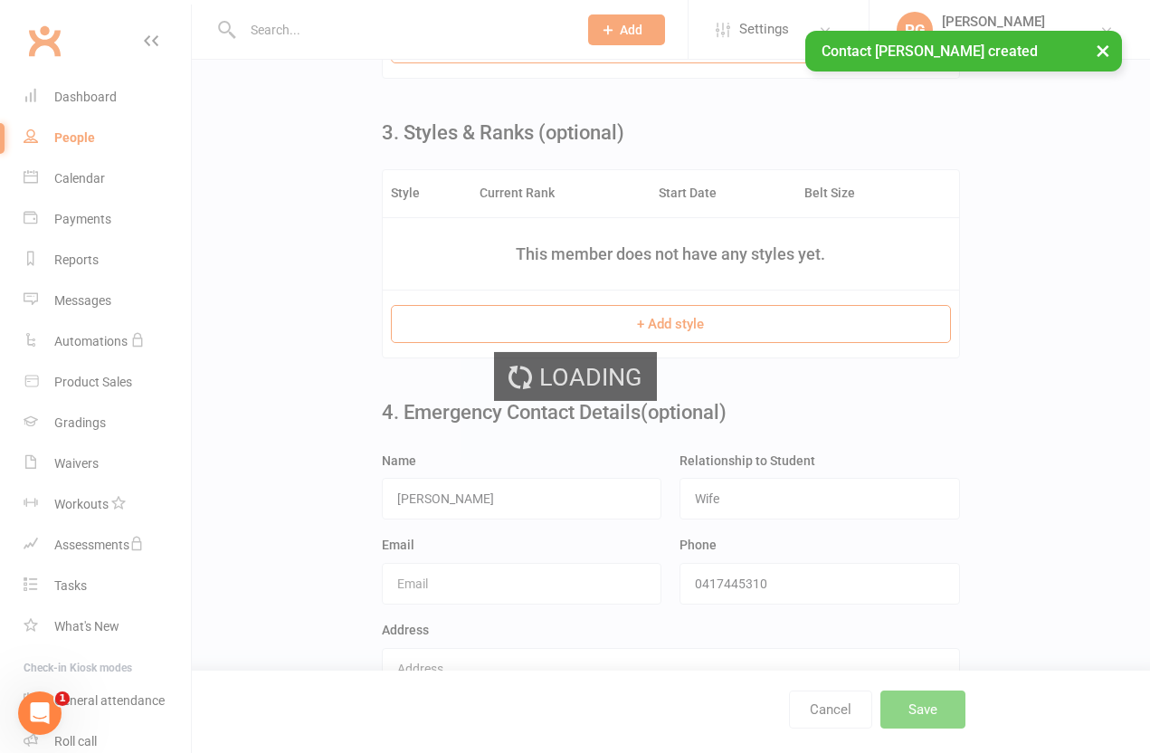
scroll to position [0, 0]
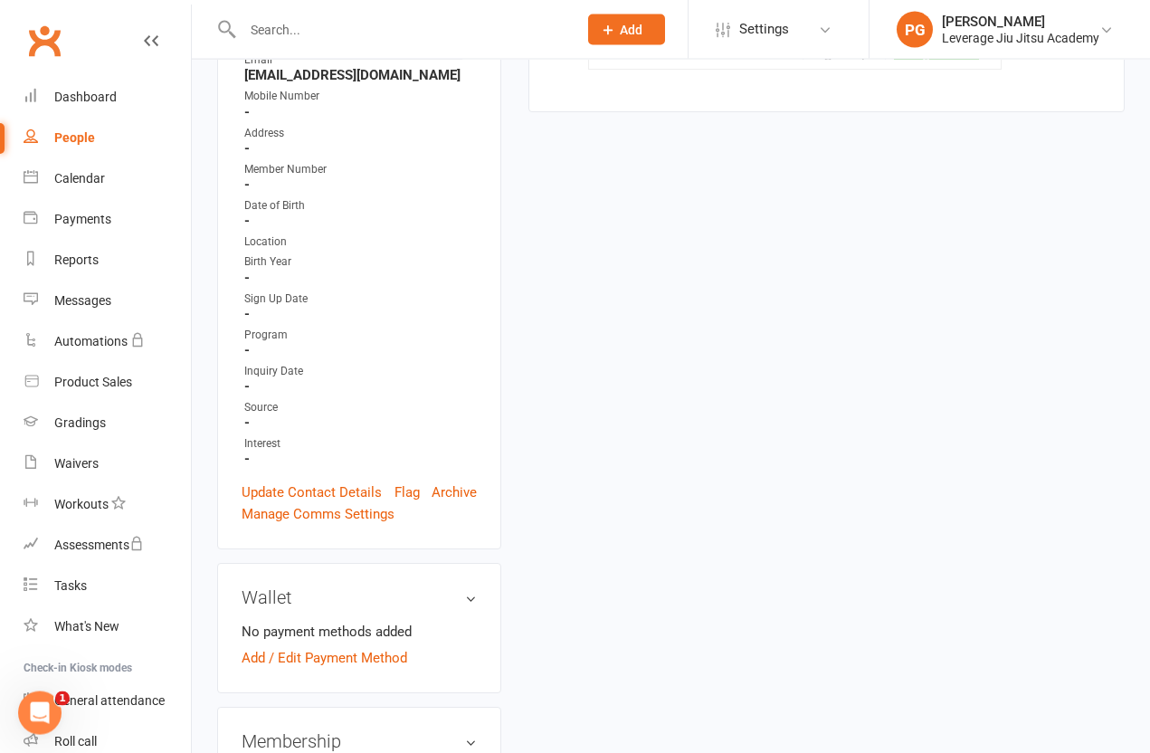
scroll to position [403, 0]
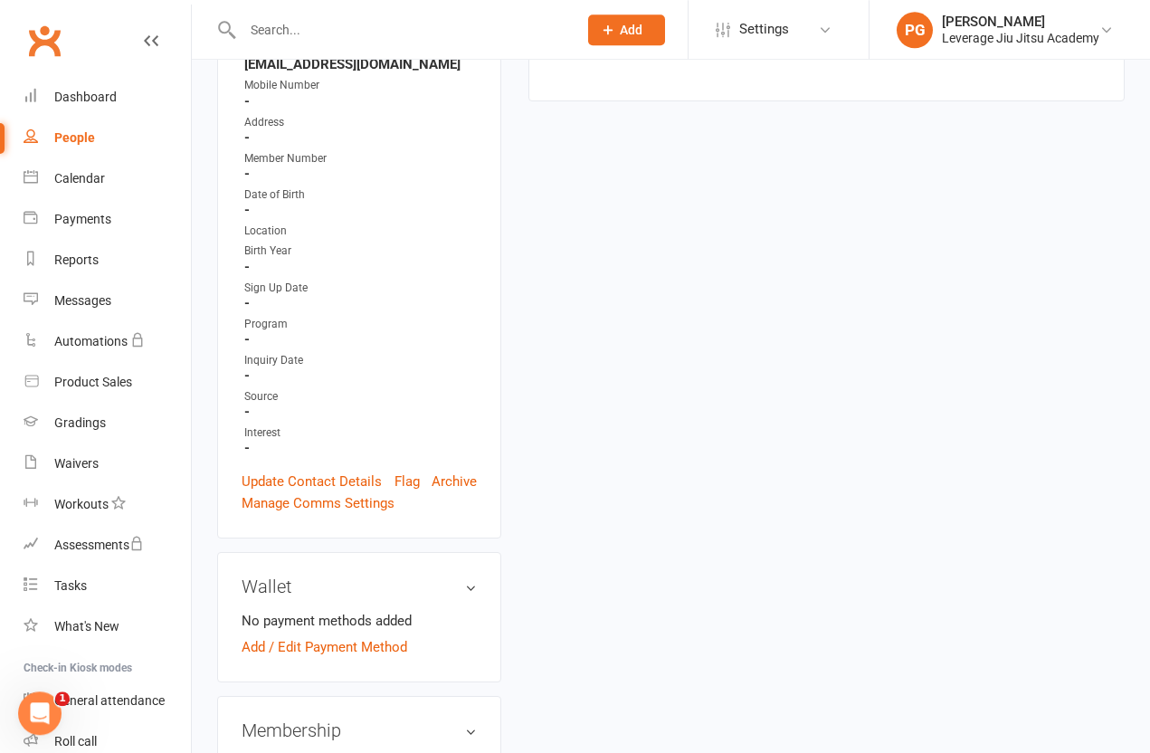
click at [282, 636] on link "Add / Edit Payment Method" at bounding box center [325, 647] width 166 height 22
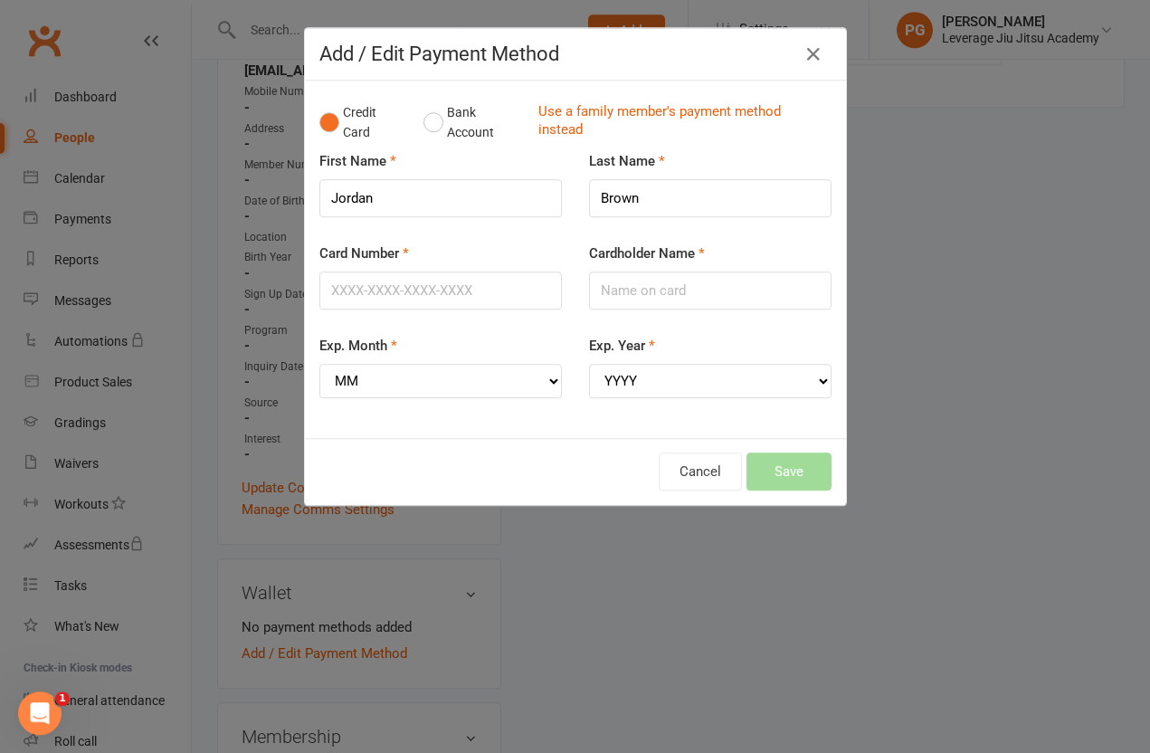
scroll to position [395, 0]
click at [492, 299] on input "Card Number" at bounding box center [440, 291] width 243 height 38
type input "[CREDIT_CARD_NUMBER]"
click at [702, 301] on input "Cardholder Name" at bounding box center [710, 291] width 243 height 38
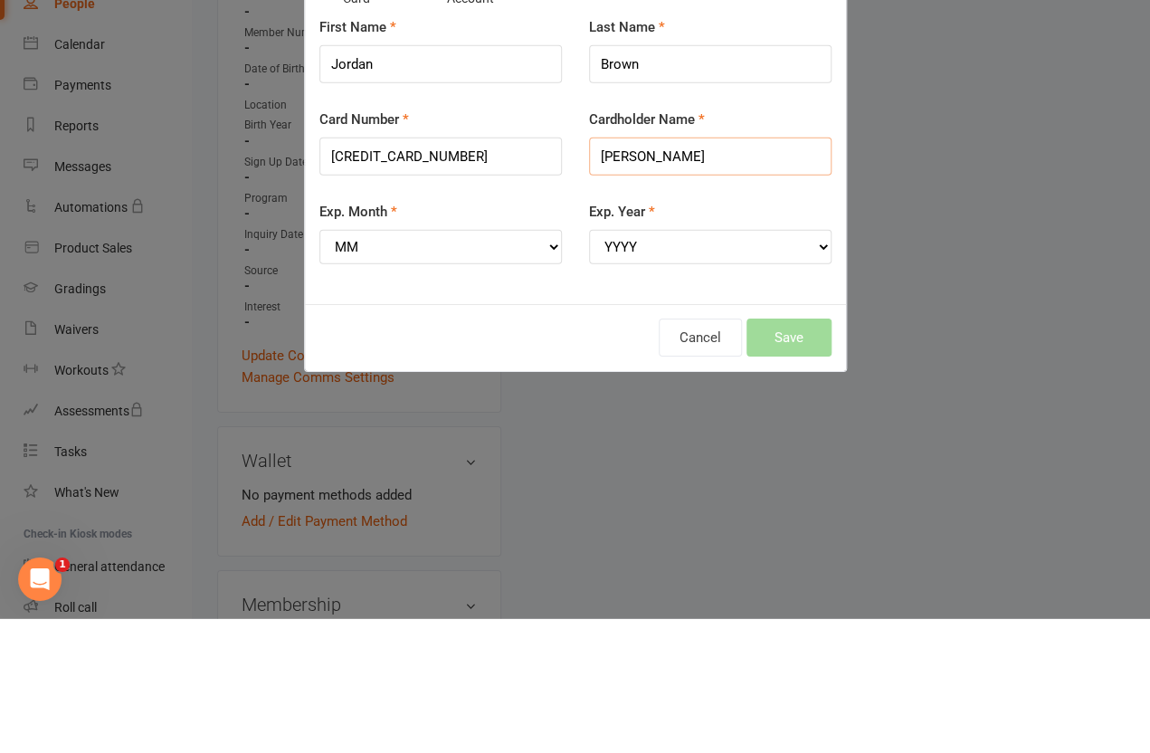
type input "[PERSON_NAME]"
click at [535, 364] on select "MM 01 02 03 04 05 06 07 08 09 10 11 12" at bounding box center [440, 381] width 243 height 34
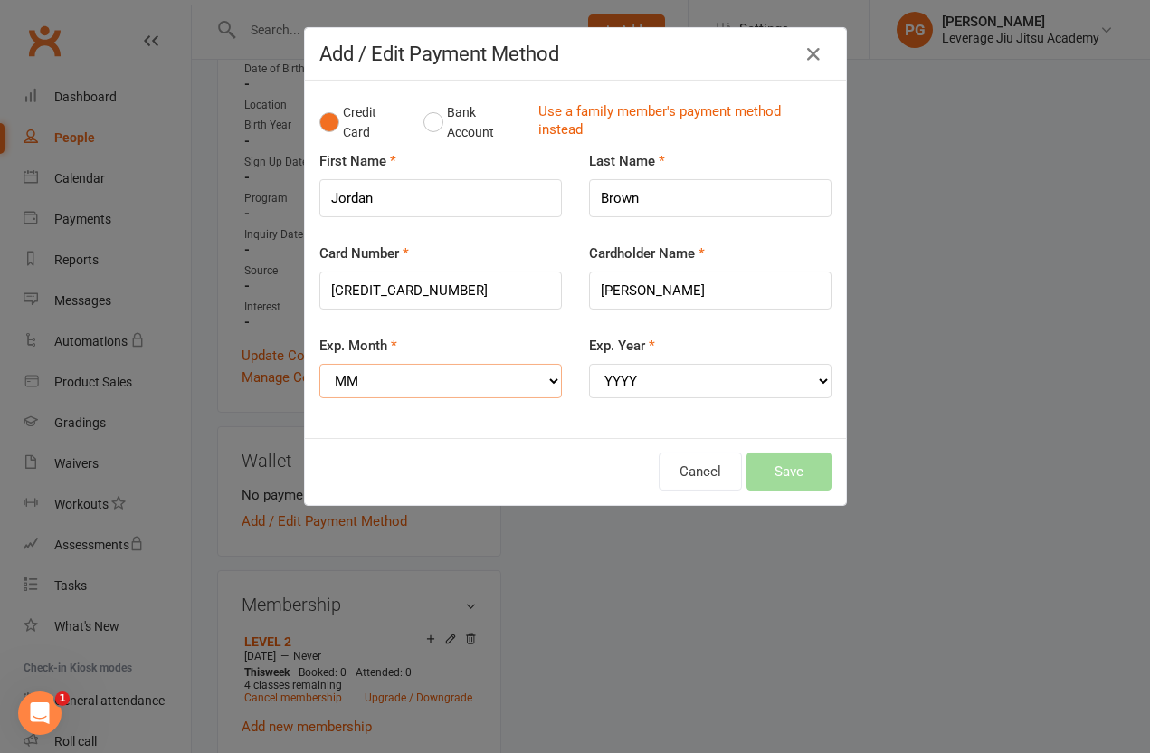
select select "01"
click at [749, 390] on select "YYYY 2025 2026 2027 2028 2029 2030 2031 2032 2033 2034" at bounding box center [710, 381] width 243 height 34
select select "2029"
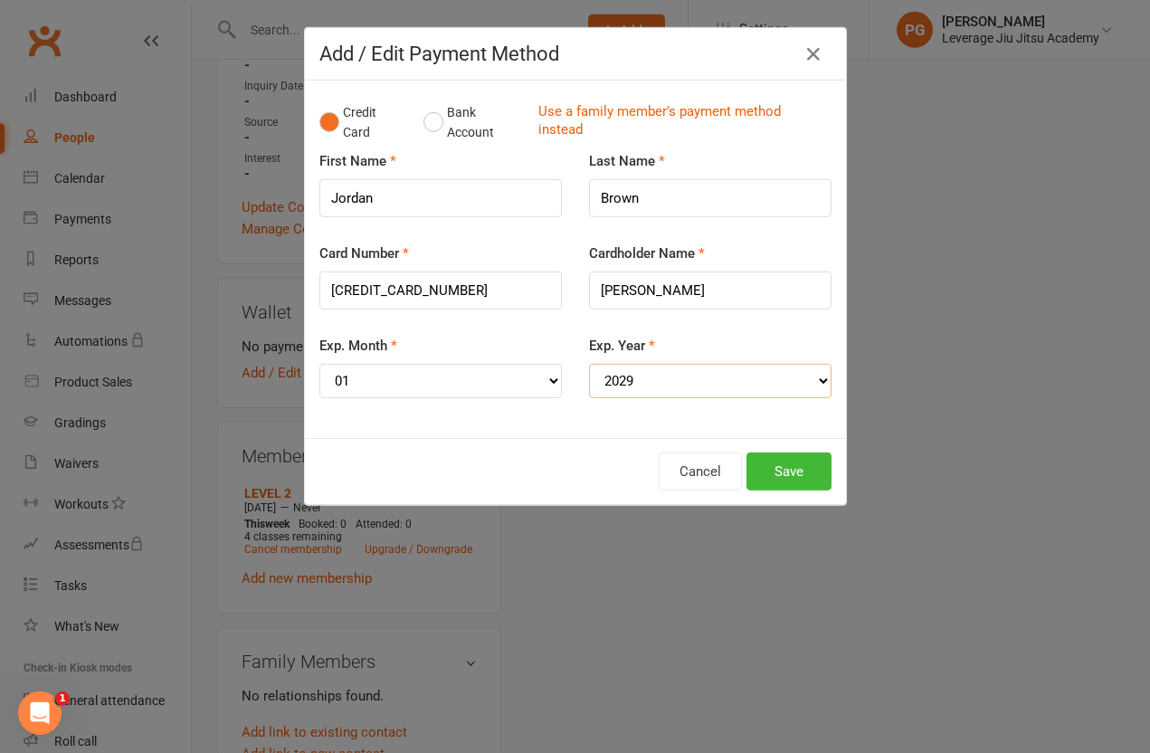
scroll to position [698, 0]
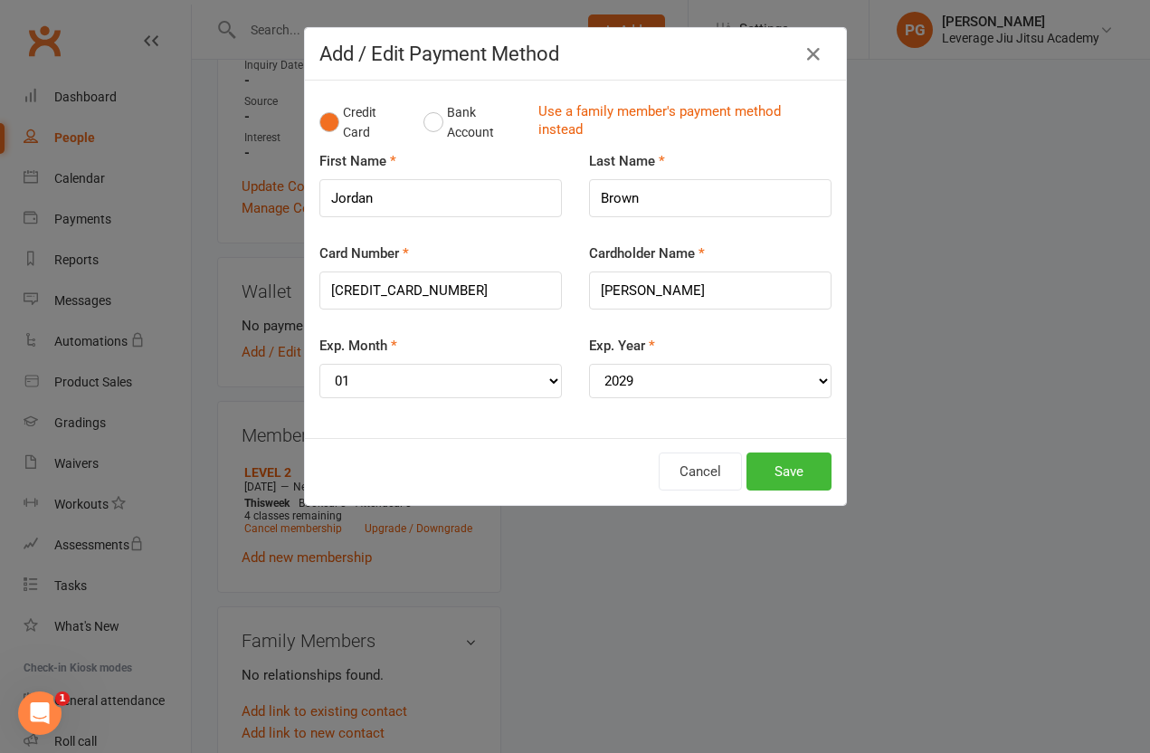
click at [809, 464] on button "Save" at bounding box center [789, 472] width 85 height 38
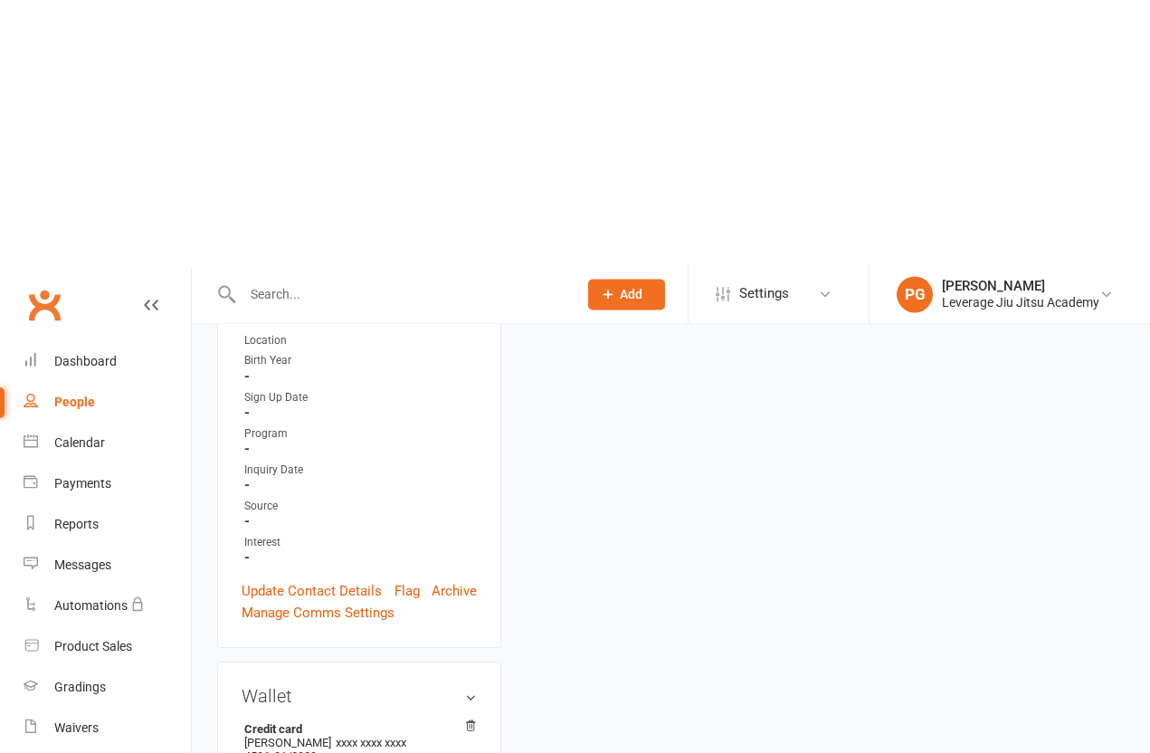
scroll to position [0, 0]
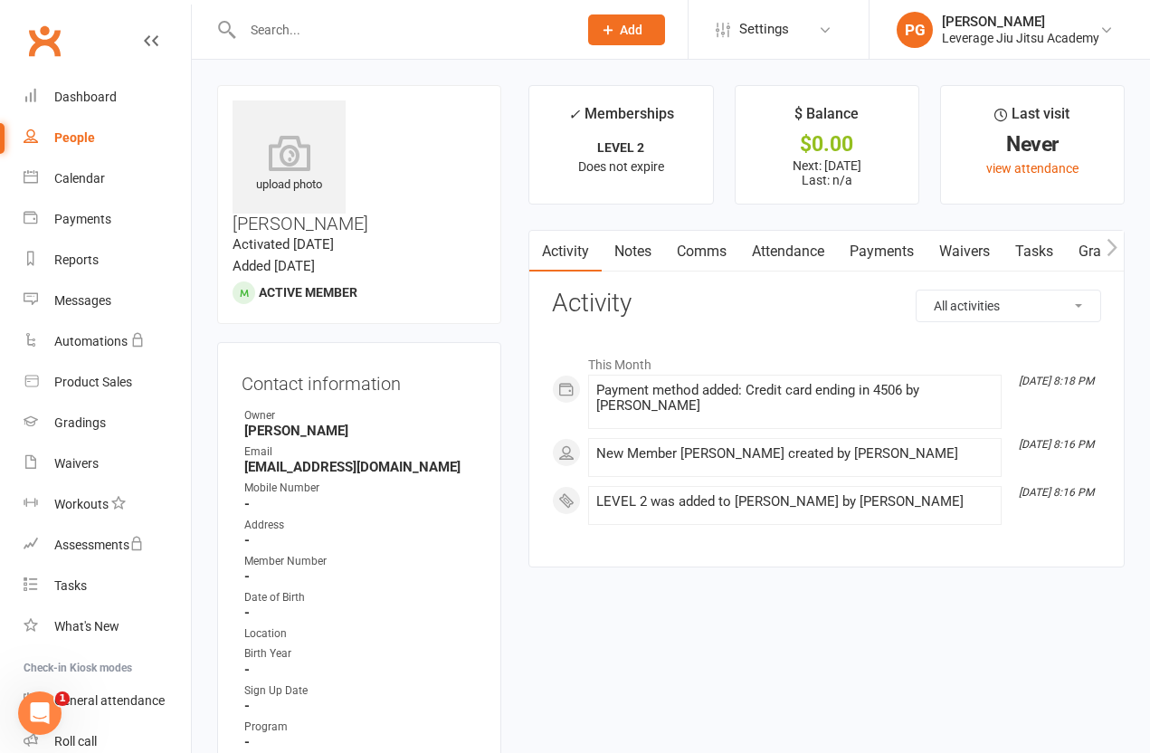
click at [397, 682] on div "Sign Up Date" at bounding box center [360, 690] width 233 height 17
